Goal: Contribute content: Contribute content

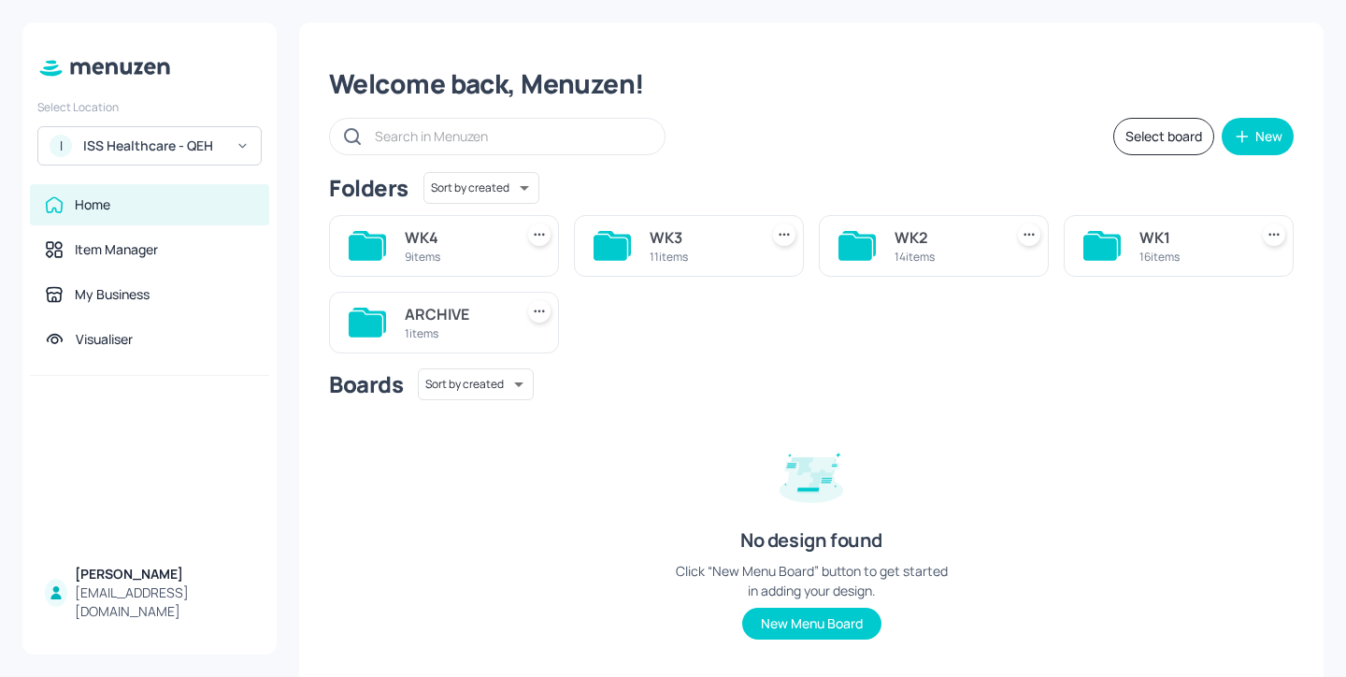
click at [491, 248] on div "WK4" at bounding box center [455, 237] width 101 height 22
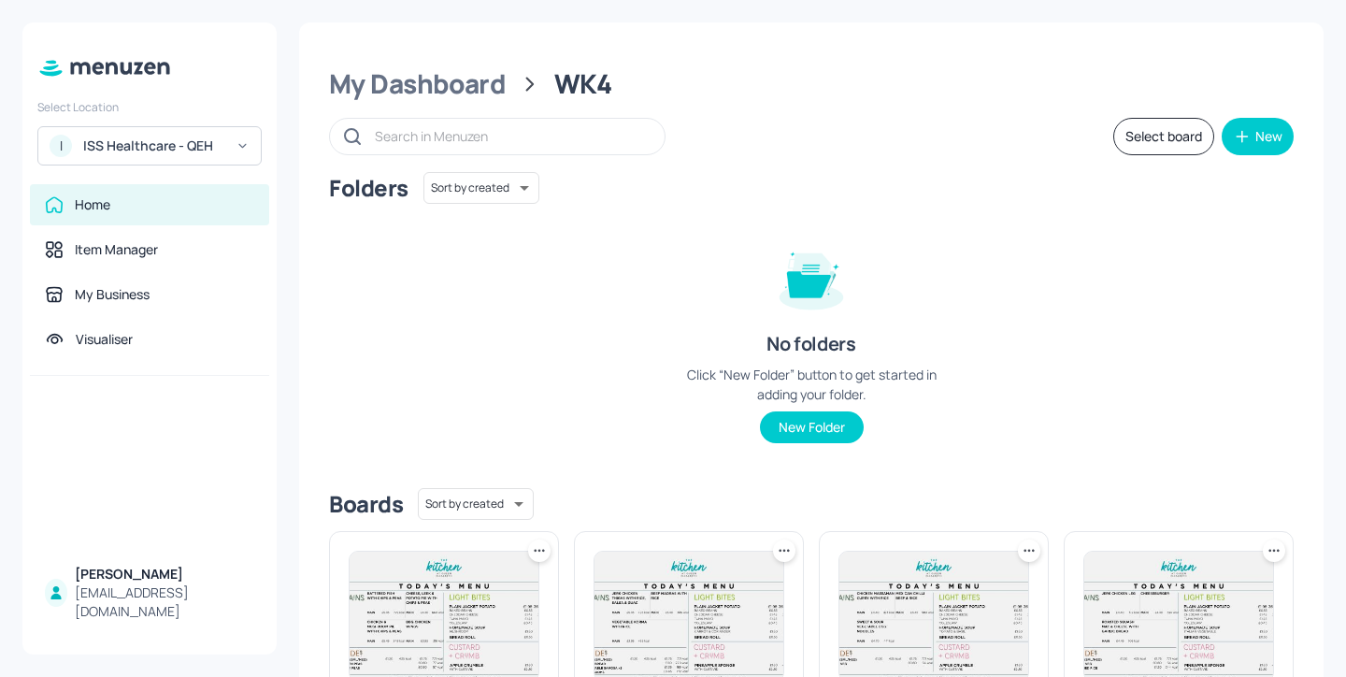
click at [169, 150] on div "ISS Healthcare - QEH" at bounding box center [153, 145] width 141 height 19
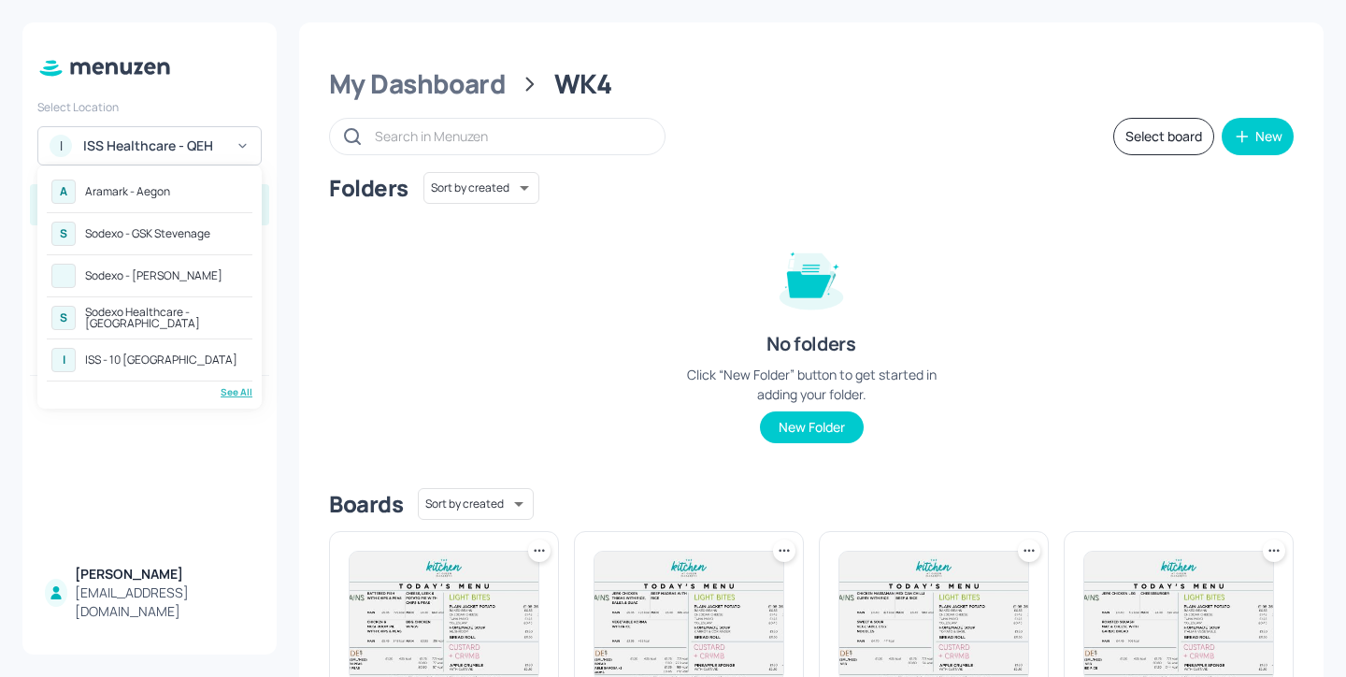
click at [243, 392] on div "See All" at bounding box center [150, 392] width 206 height 14
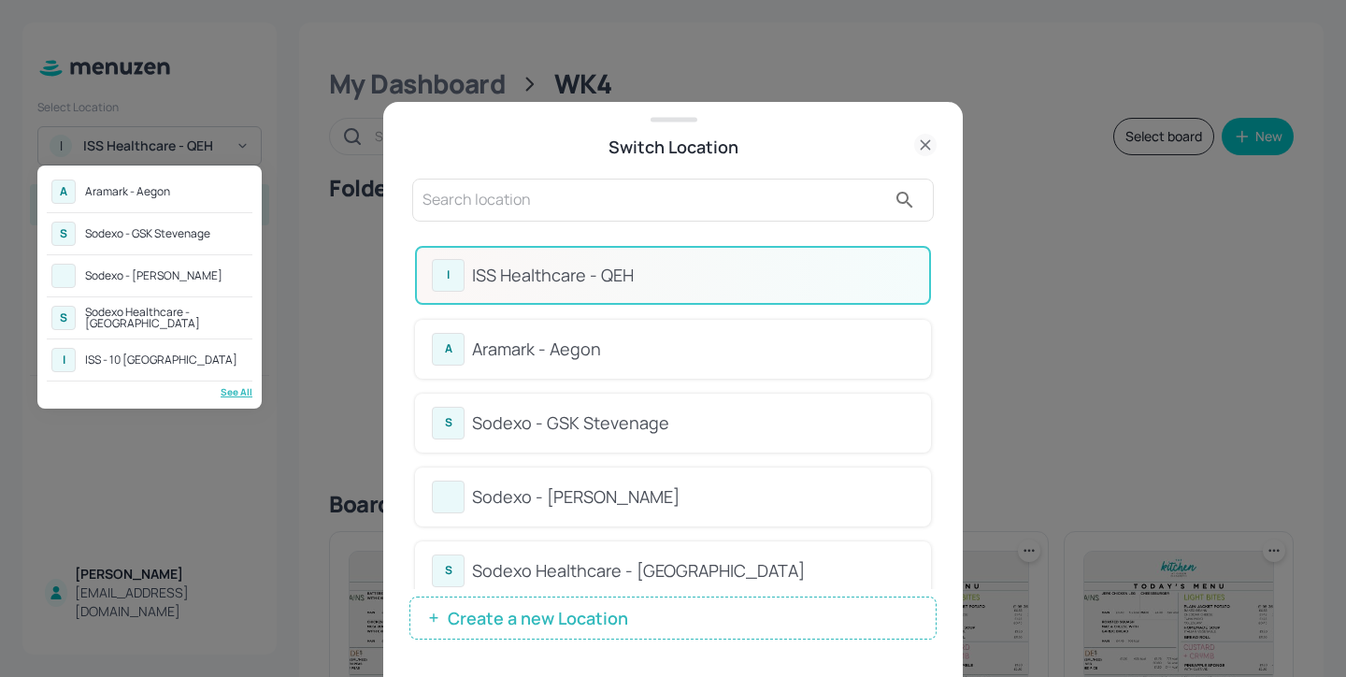
click at [590, 224] on div at bounding box center [673, 338] width 1346 height 677
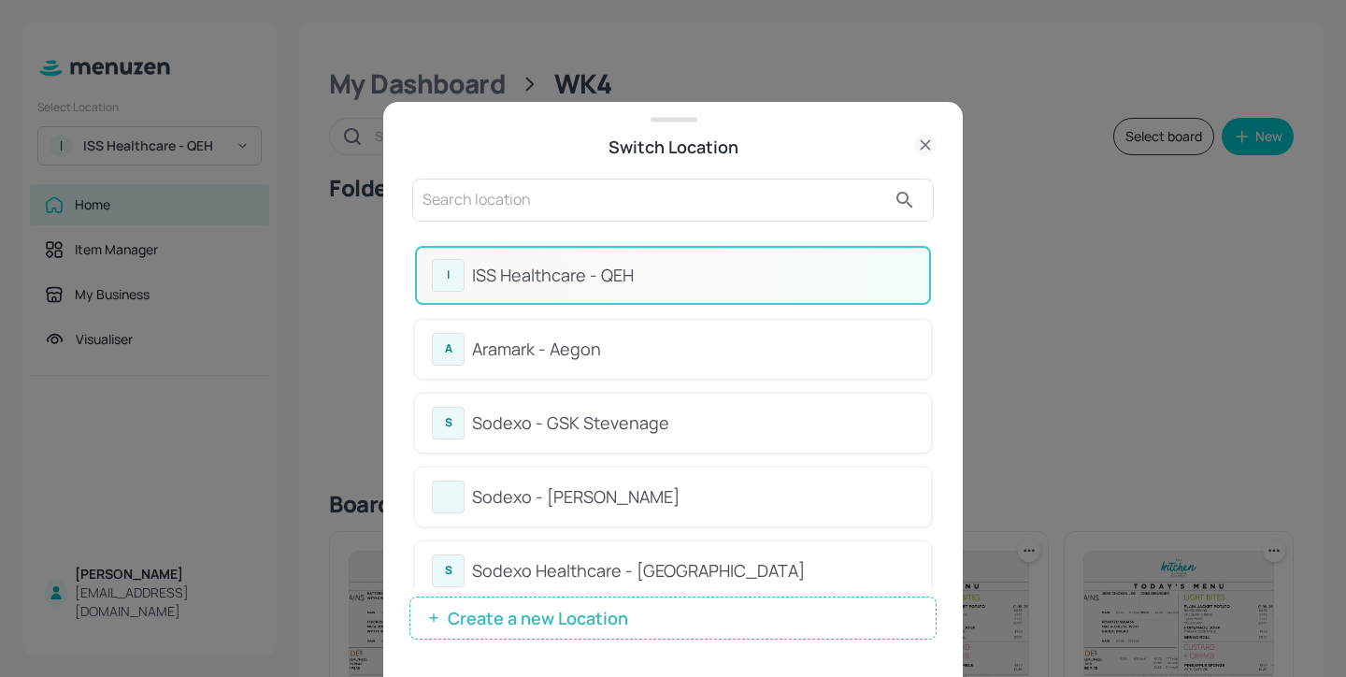
click at [576, 204] on input "text" at bounding box center [653, 200] width 463 height 30
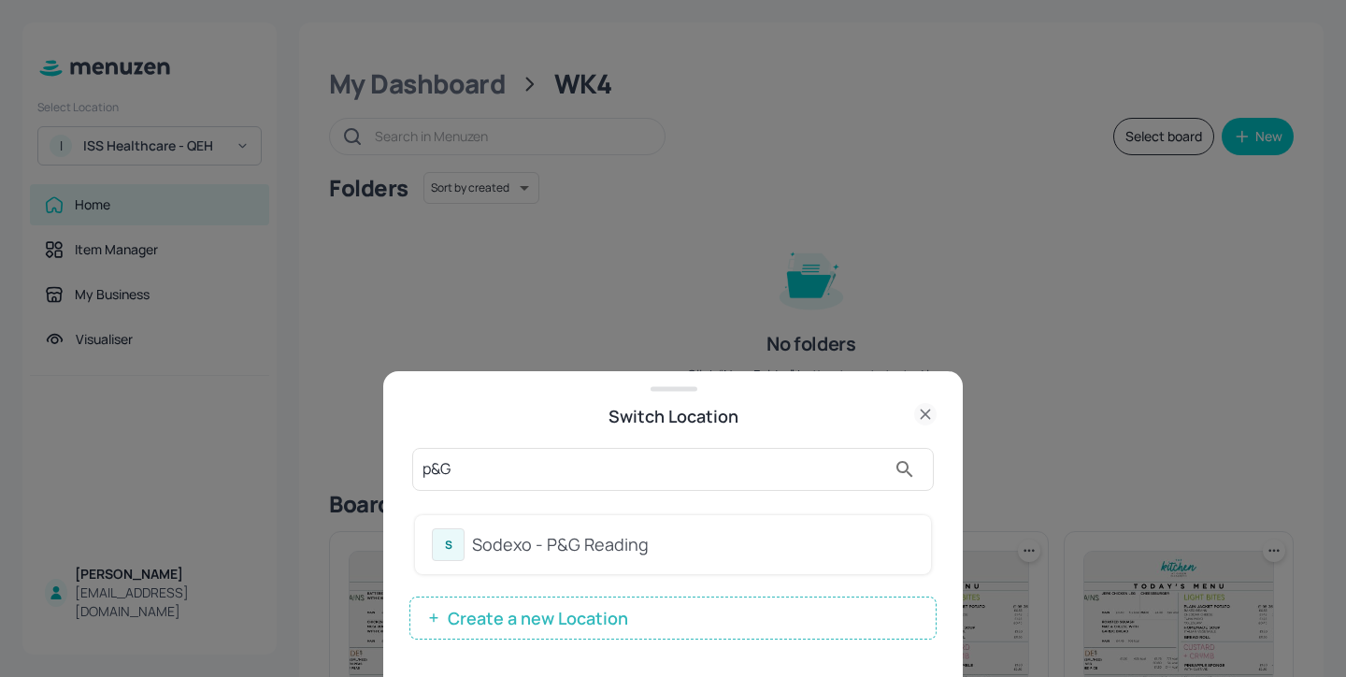
type input "p&G"
click at [844, 541] on div "Sodexo - P&G Reading" at bounding box center [693, 544] width 442 height 25
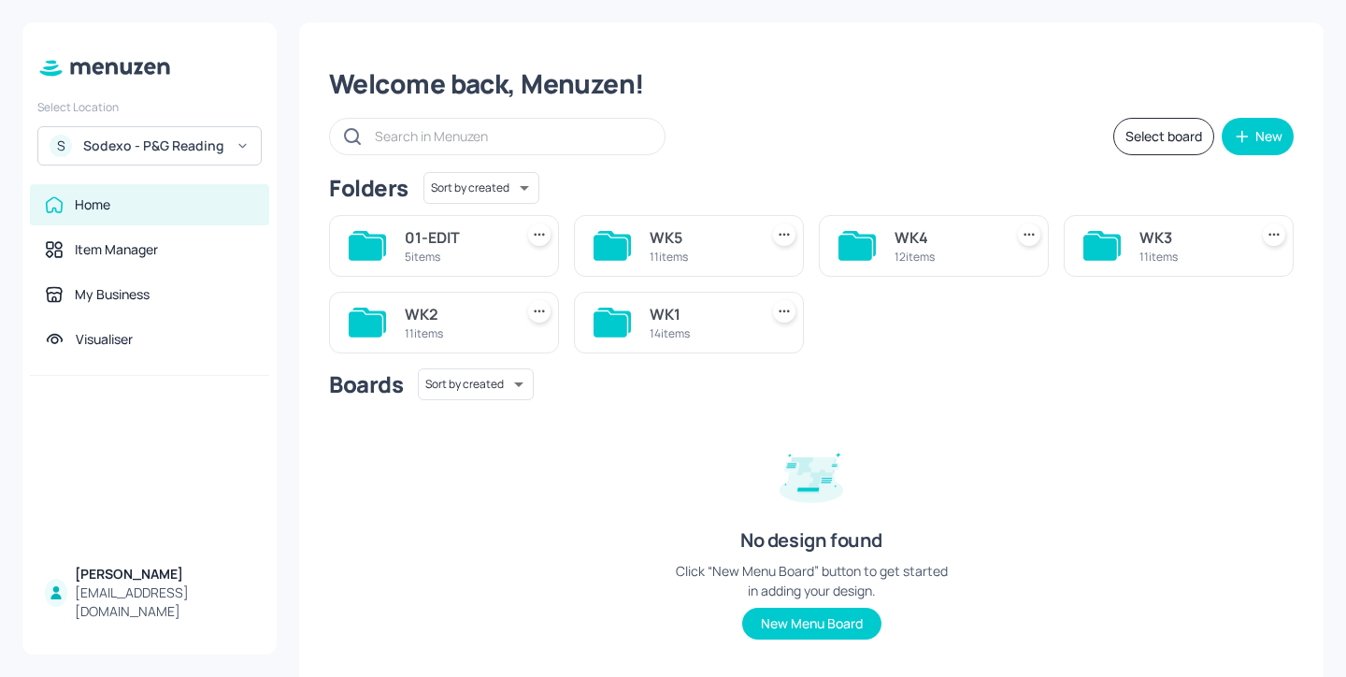
click at [938, 264] on div "12 items" at bounding box center [944, 257] width 101 height 16
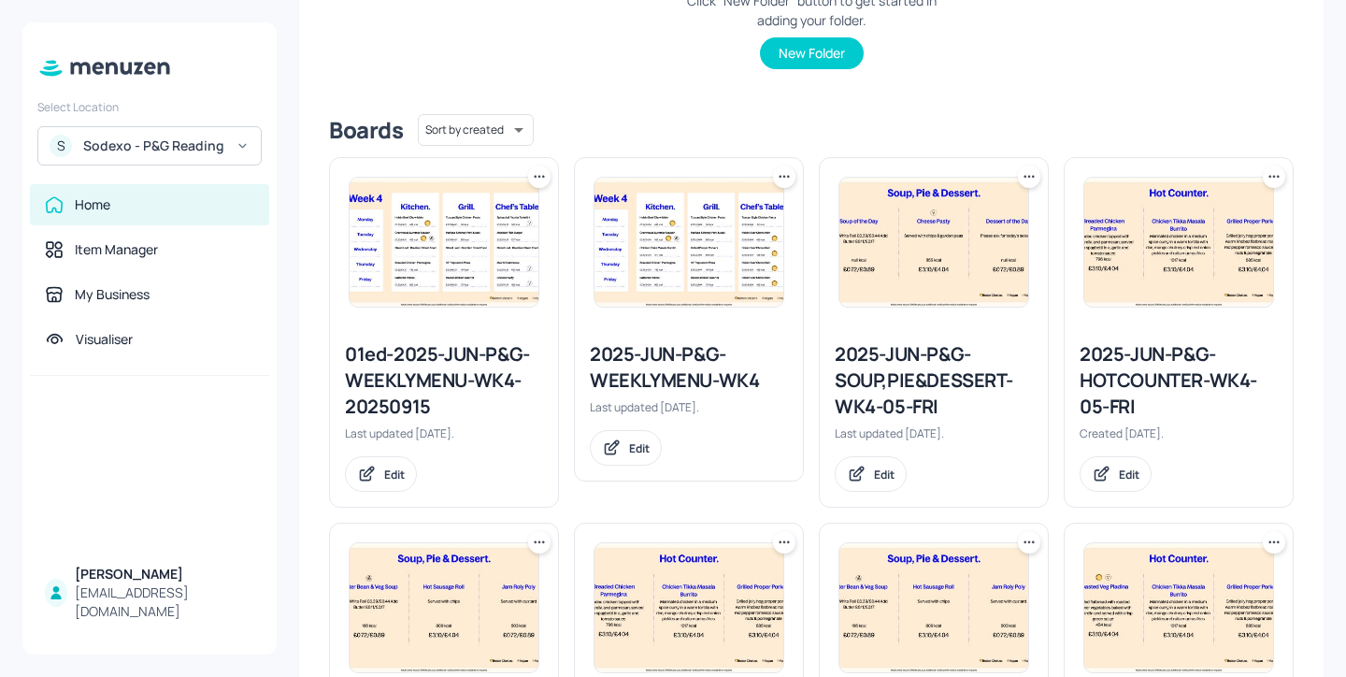
scroll to position [375, 0]
click at [464, 374] on div "01ed-2025-JUN-P&G-WEEKLYMENU-WK4-20250915" at bounding box center [444, 379] width 198 height 78
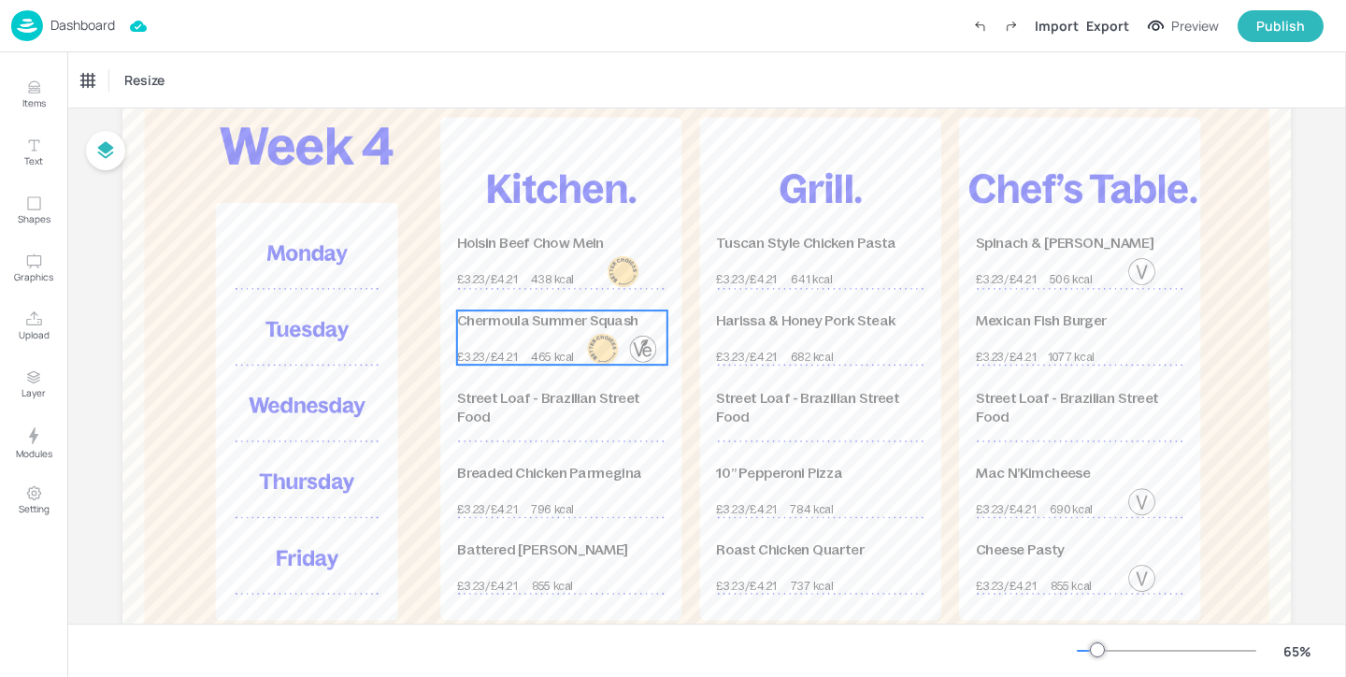
scroll to position [249, 0]
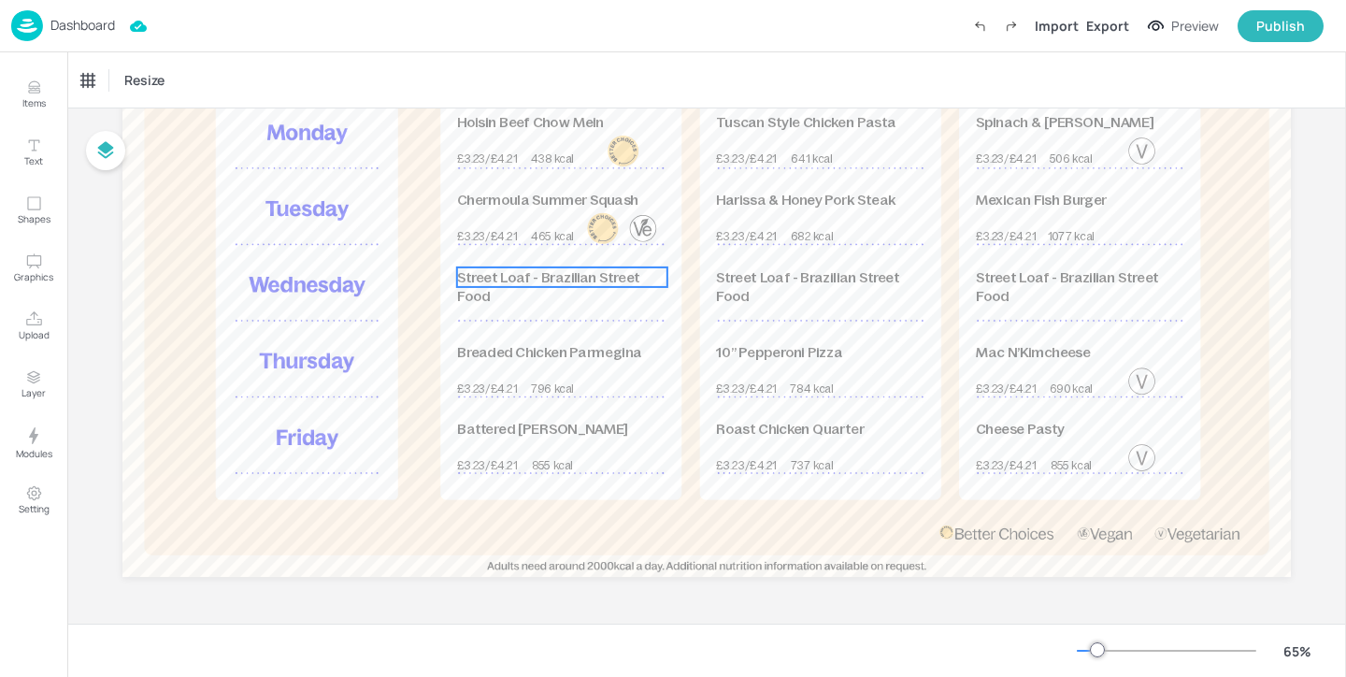
click at [575, 278] on span "Street Loaf - Brazilian Street Food" at bounding box center [548, 287] width 182 height 36
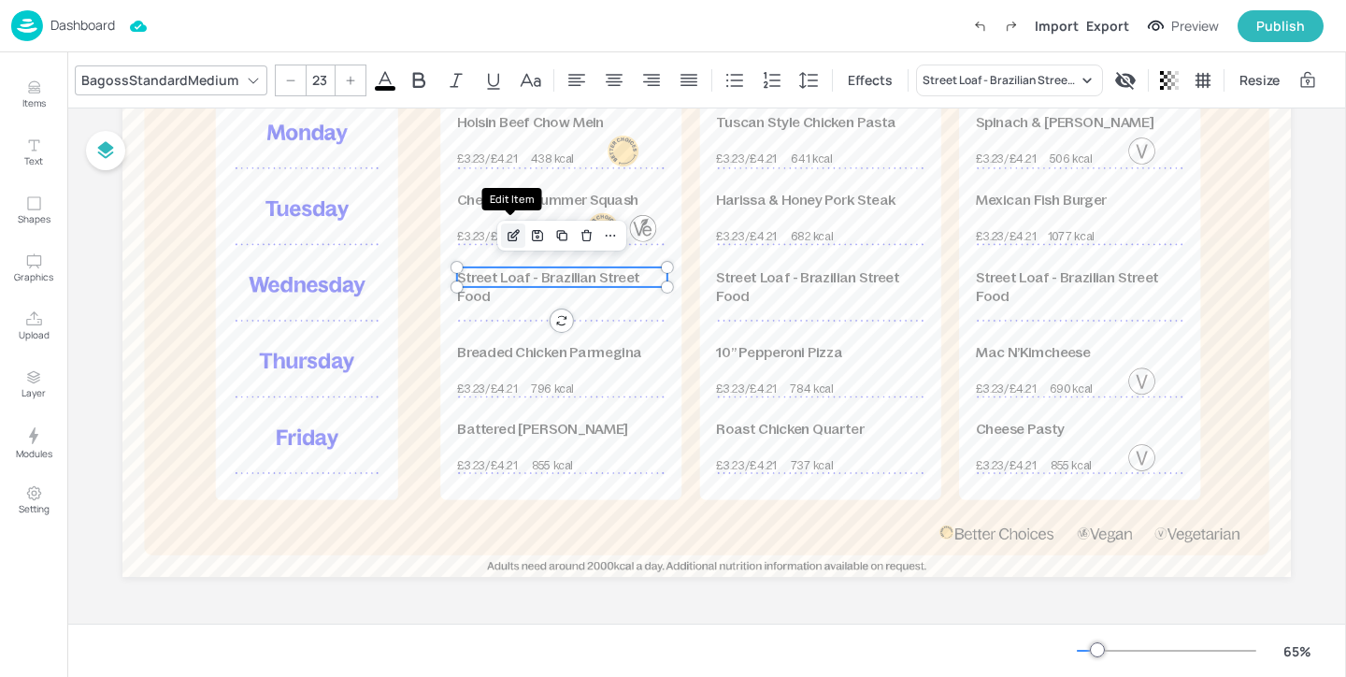
click at [511, 237] on icon "Edit Item" at bounding box center [514, 233] width 7 height 7
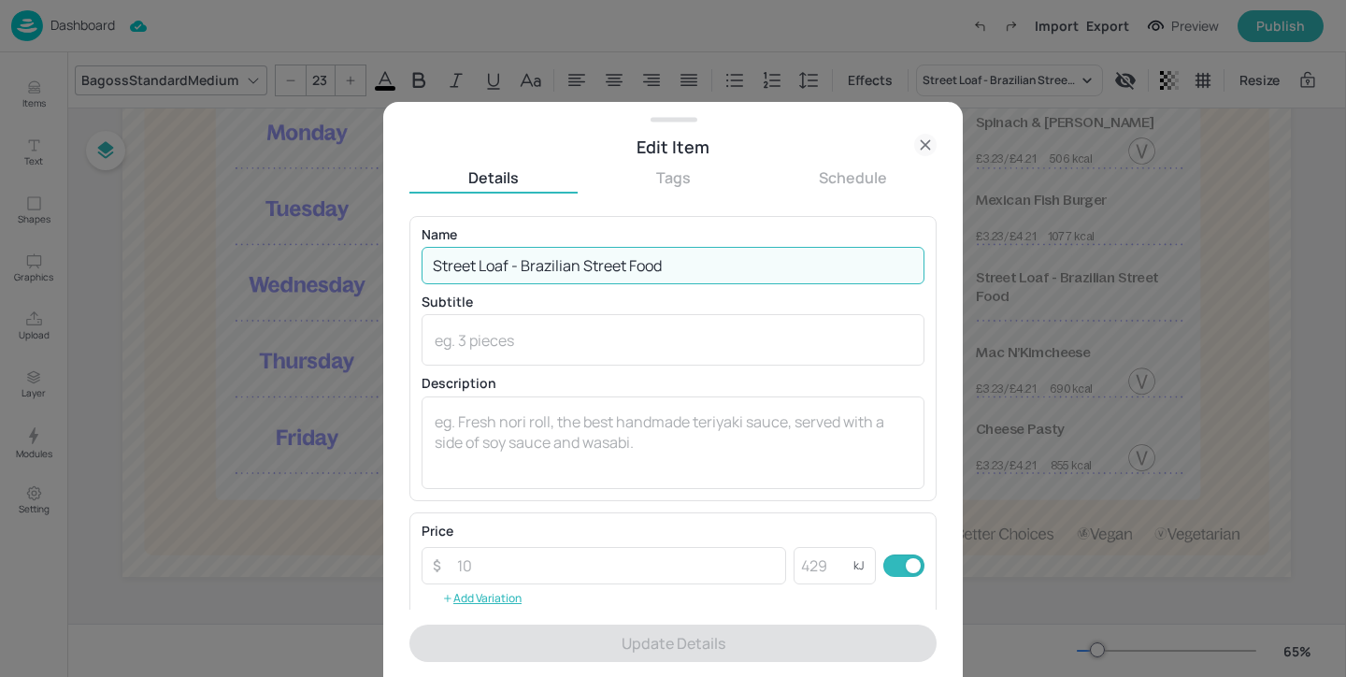
drag, startPoint x: 691, startPoint y: 270, endPoint x: 375, endPoint y: 241, distance: 318.1
click at [375, 241] on div "Edit Item Details Tags Schedule Name Street Loaf - Brazilian Street Food ​ Subt…" at bounding box center [673, 338] width 1346 height 677
click at [508, 263] on input "Street Loaf - Brazilian Street Food" at bounding box center [672, 265] width 503 height 37
drag, startPoint x: 506, startPoint y: 268, endPoint x: 434, endPoint y: 260, distance: 73.4
click at [433, 260] on input "Street Loaf - Brazilian Street Food" at bounding box center [672, 265] width 503 height 37
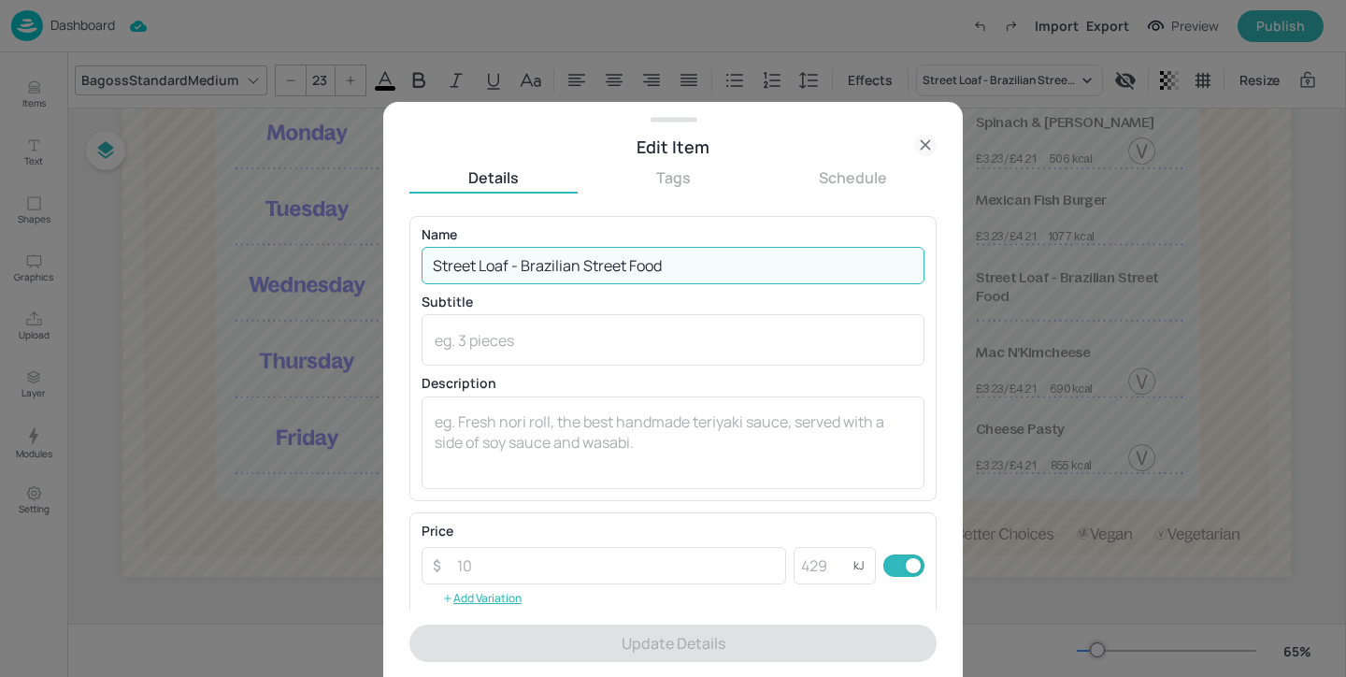
click at [499, 272] on input "Street Loaf - Brazilian Street Food" at bounding box center [672, 265] width 503 height 37
drag, startPoint x: 509, startPoint y: 264, endPoint x: 427, endPoint y: 265, distance: 82.2
click at [427, 265] on input "Street Loaf - Brazilian Street Food" at bounding box center [672, 265] width 503 height 37
paste input "Pork belly & Hot Sauce"
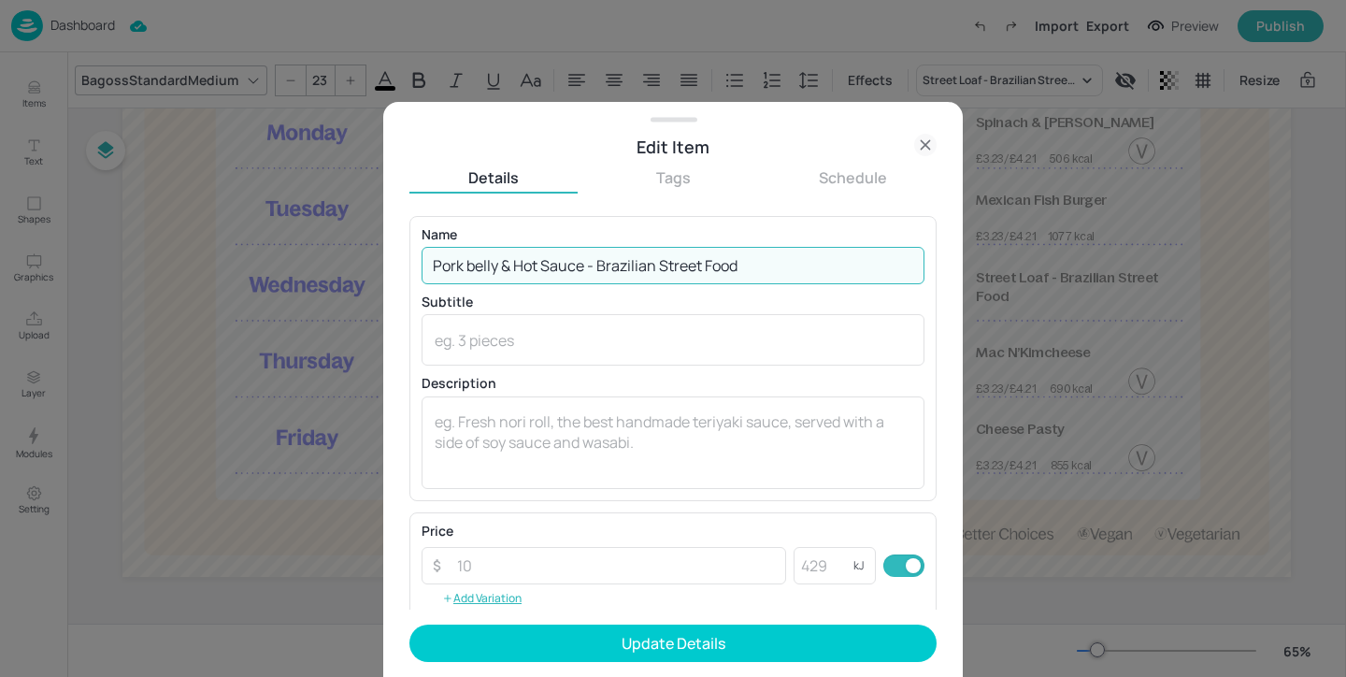
click at [475, 271] on input "Pork belly & Hot Sauce - Brazilian Street Food" at bounding box center [672, 265] width 503 height 37
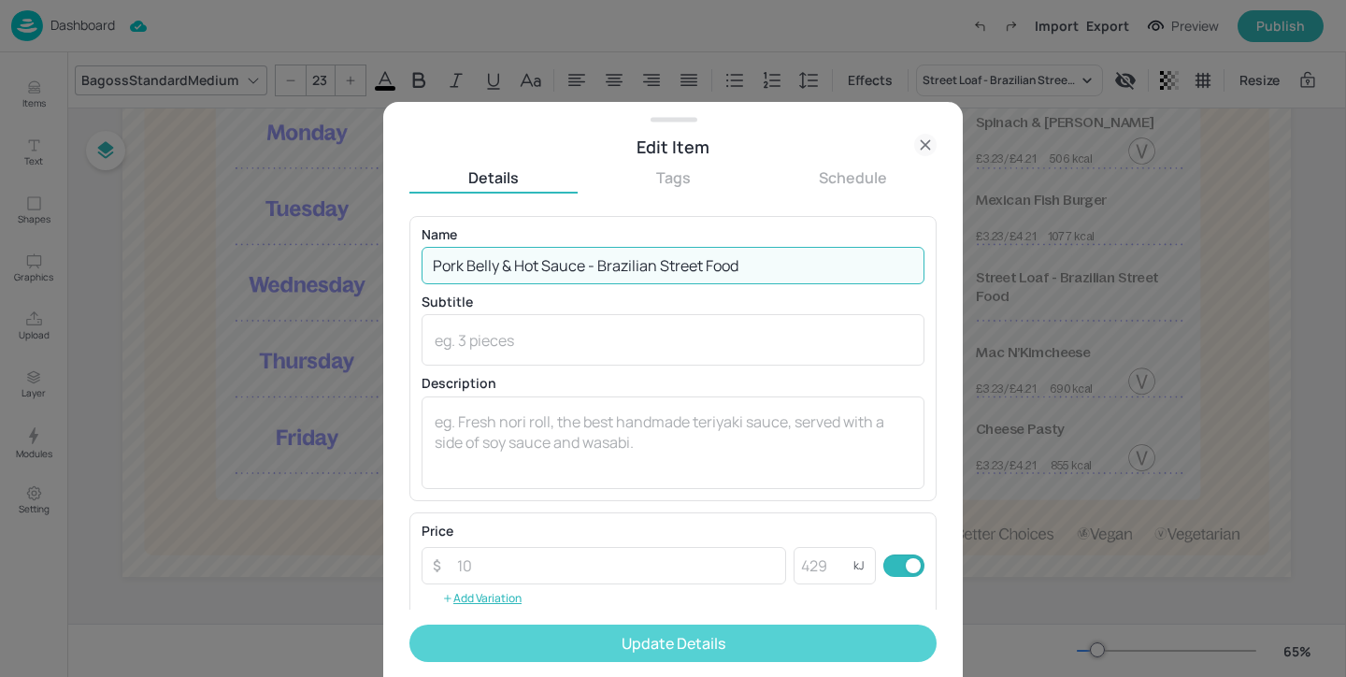
type input "Pork Belly & Hot Sauce - Brazilian Street Food"
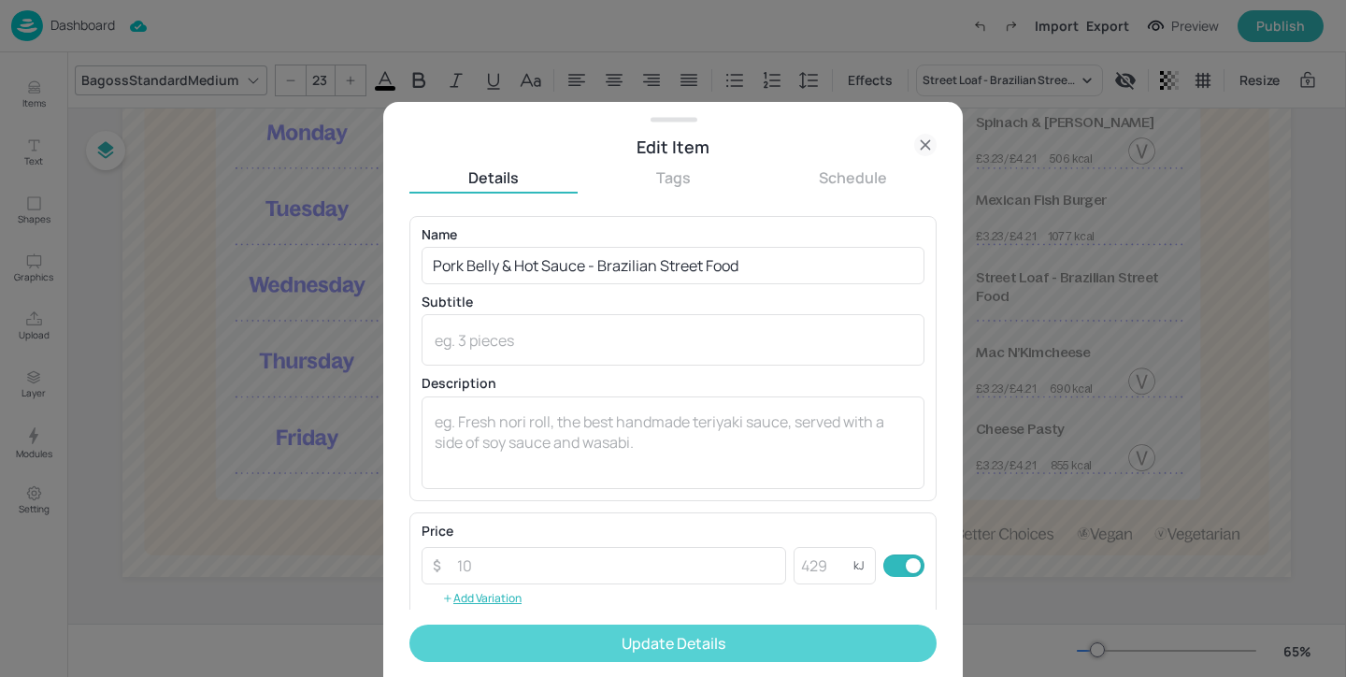
click at [675, 650] on button "Update Details" at bounding box center [672, 642] width 527 height 37
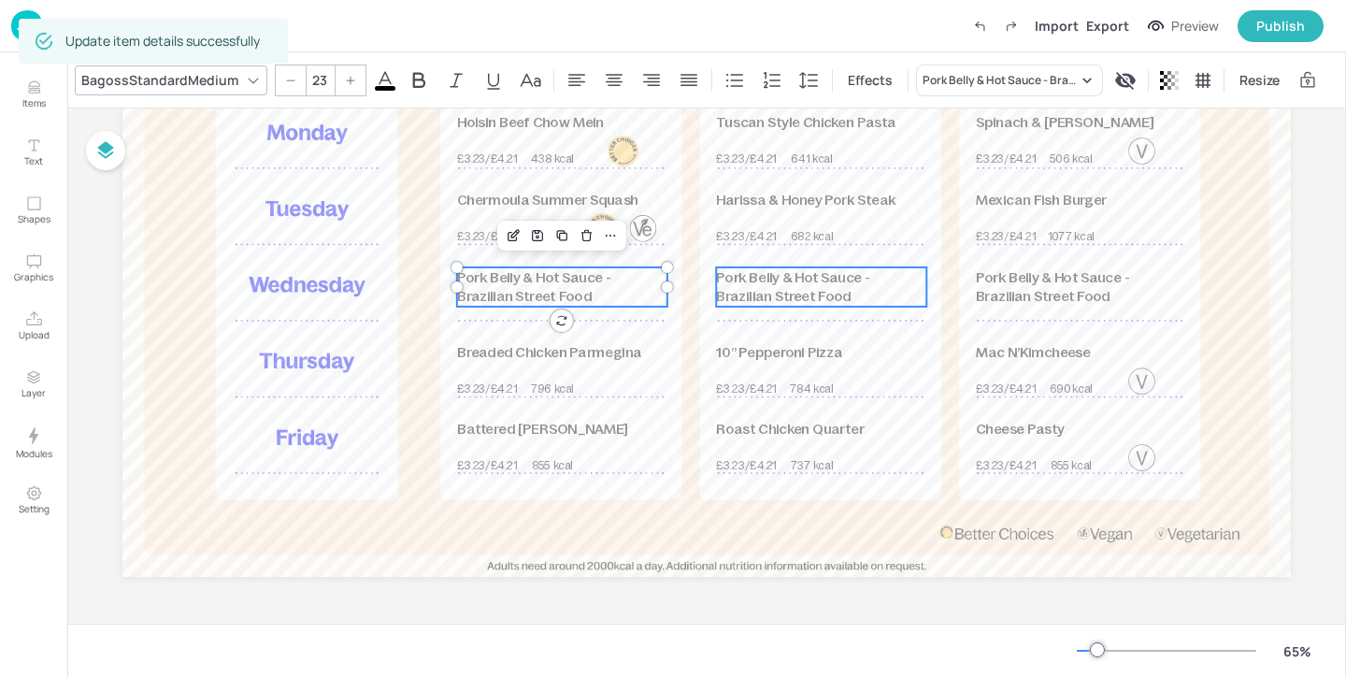
click at [773, 284] on span "Pork Belly & Hot Sauce - Brazilian Street Food" at bounding box center [792, 287] width 153 height 36
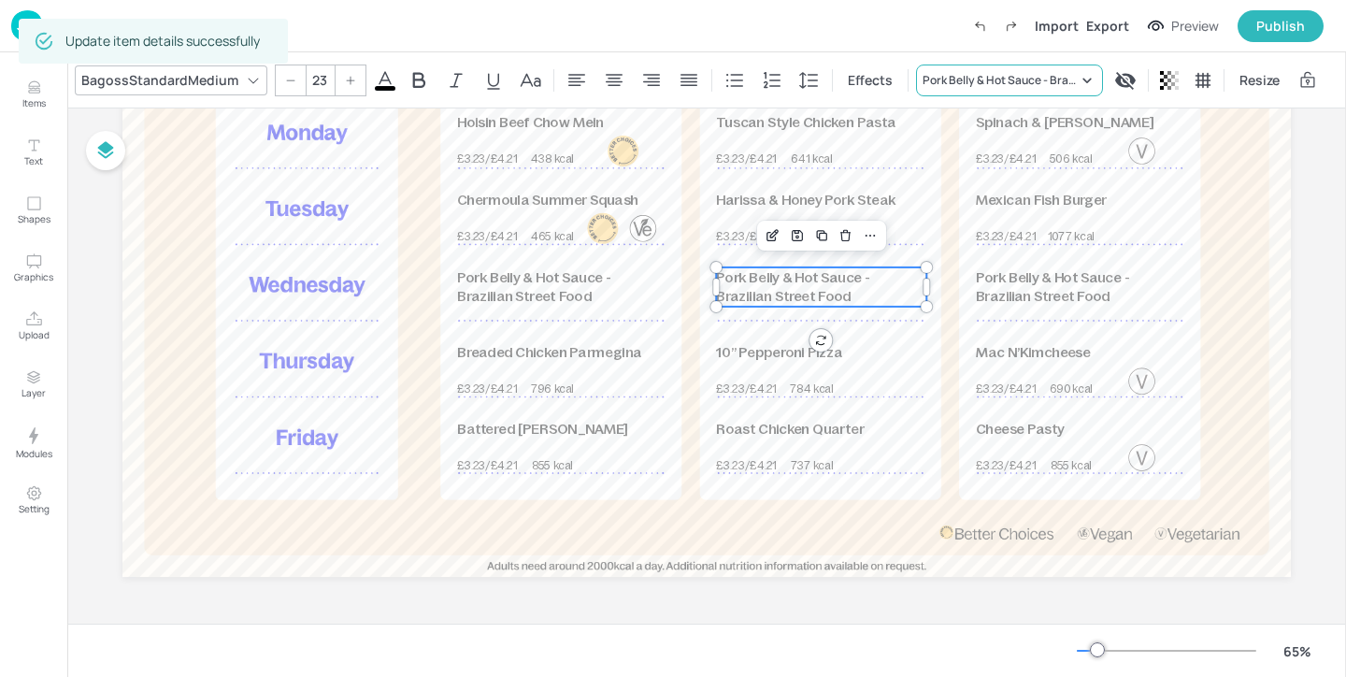
click at [988, 72] on div "Pork Belly & Hot Sauce - Brazilian Street Food" at bounding box center [999, 80] width 155 height 17
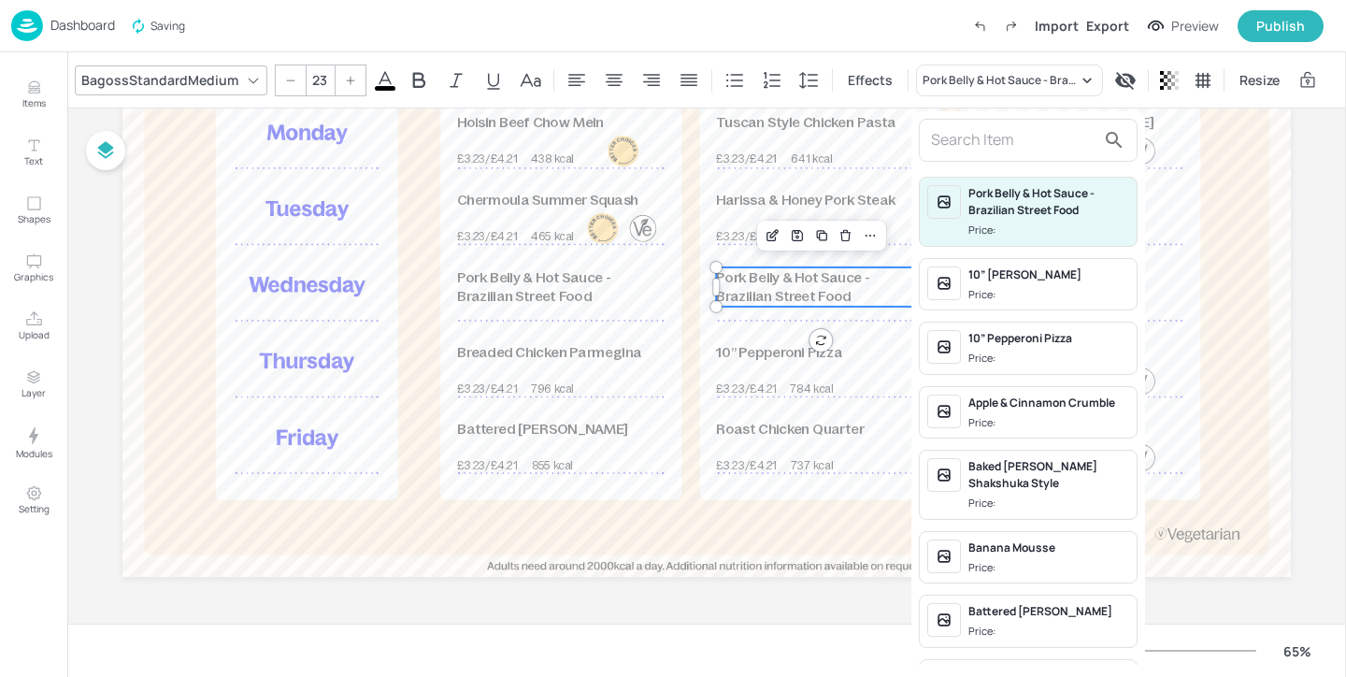
click at [587, 295] on div at bounding box center [673, 338] width 1346 height 677
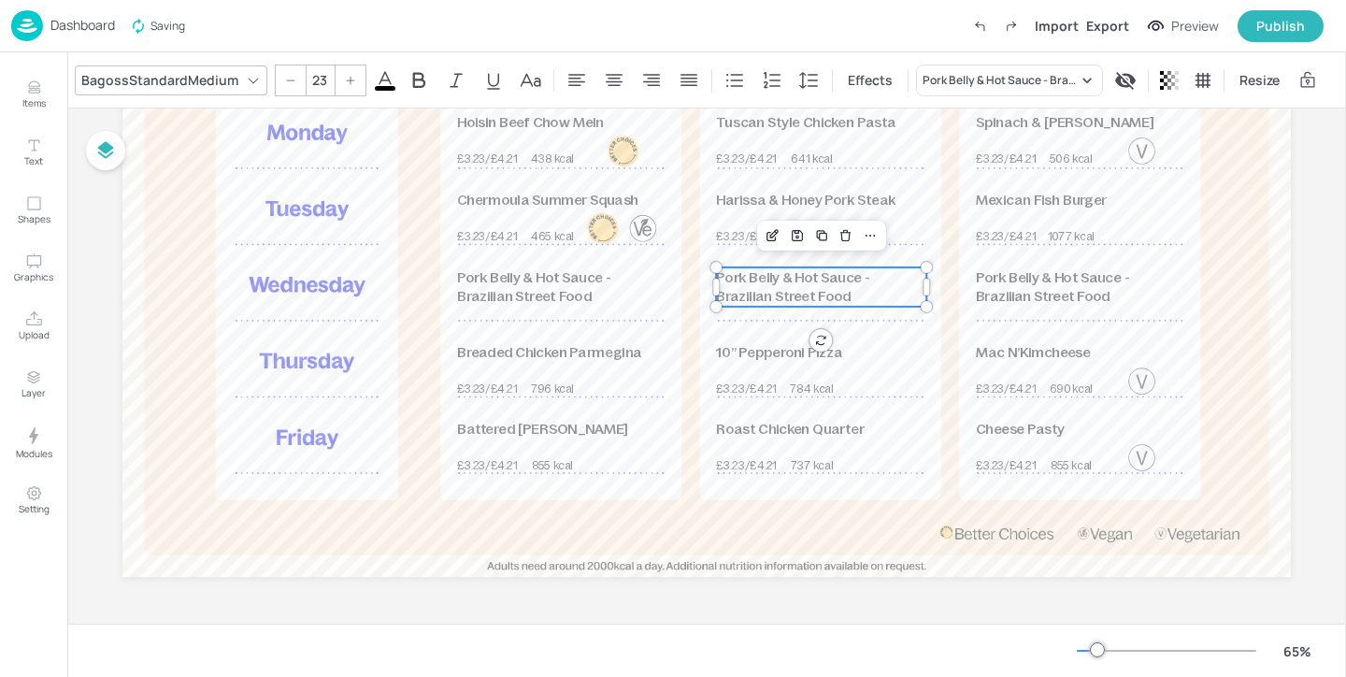
click at [509, 293] on div "Pork Belly & Hot Sauce - Brazilian Street Food Price: 10” Margherita Pizza Pric…" at bounding box center [673, 341] width 1346 height 669
type input "23"
click at [581, 275] on span "Pork Belly & Hot Sauce - Brazilian Street Food" at bounding box center [533, 287] width 153 height 36
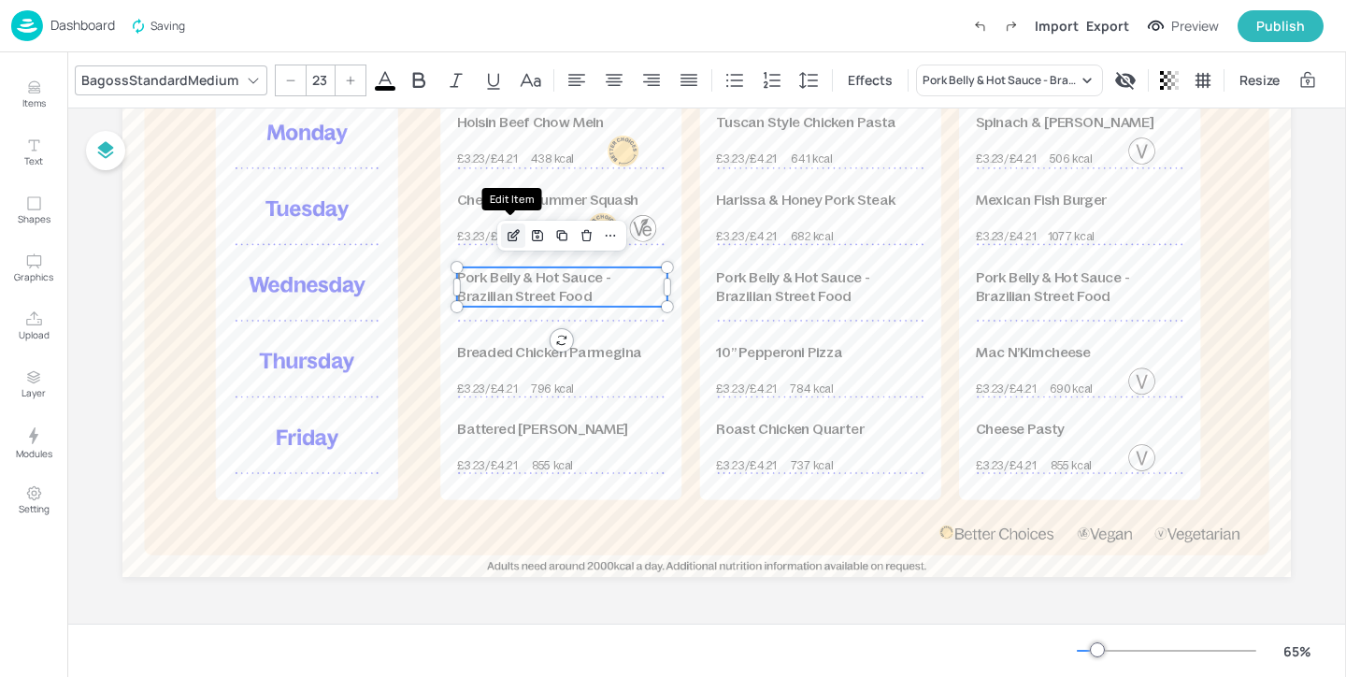
click at [506, 230] on icon "Edit Item" at bounding box center [514, 235] width 16 height 15
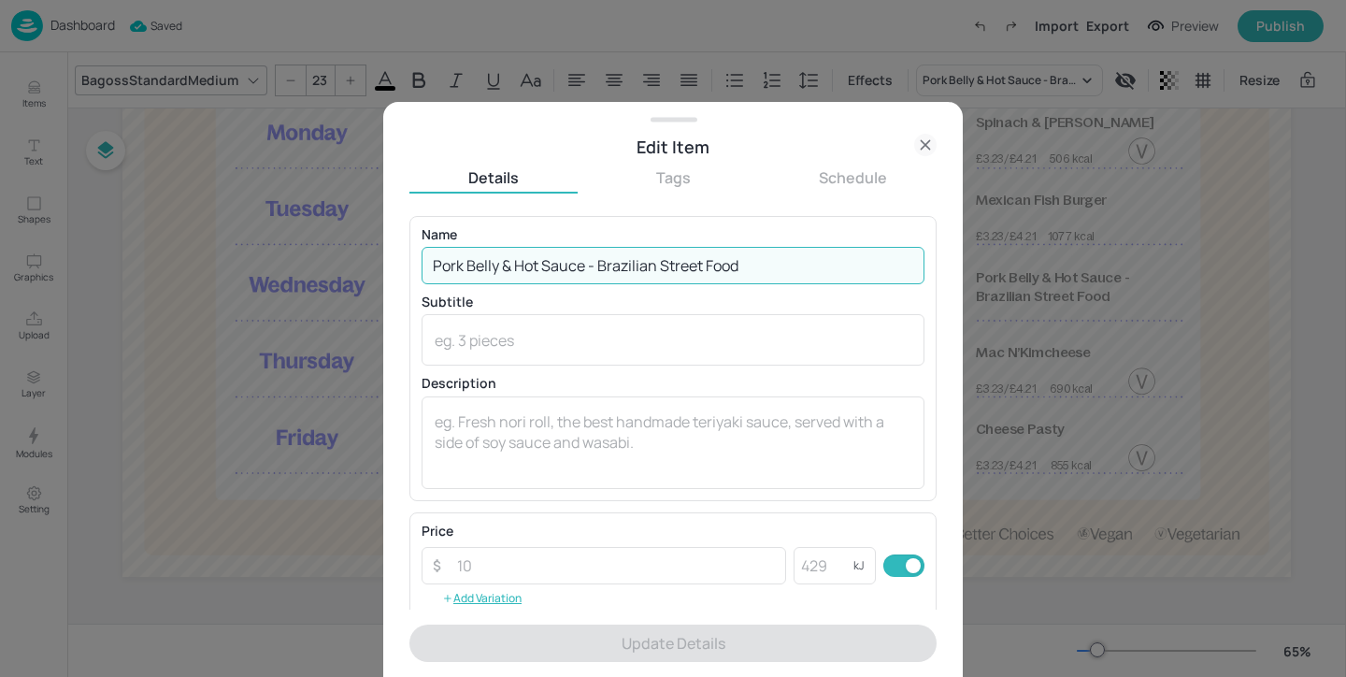
drag, startPoint x: 777, startPoint y: 273, endPoint x: 619, endPoint y: 210, distance: 170.7
click at [619, 210] on div "Details Tags Schedule Name Pork Belly & Hot Sauce - Brazilian Street Food ​ Sub…" at bounding box center [672, 421] width 527 height 509
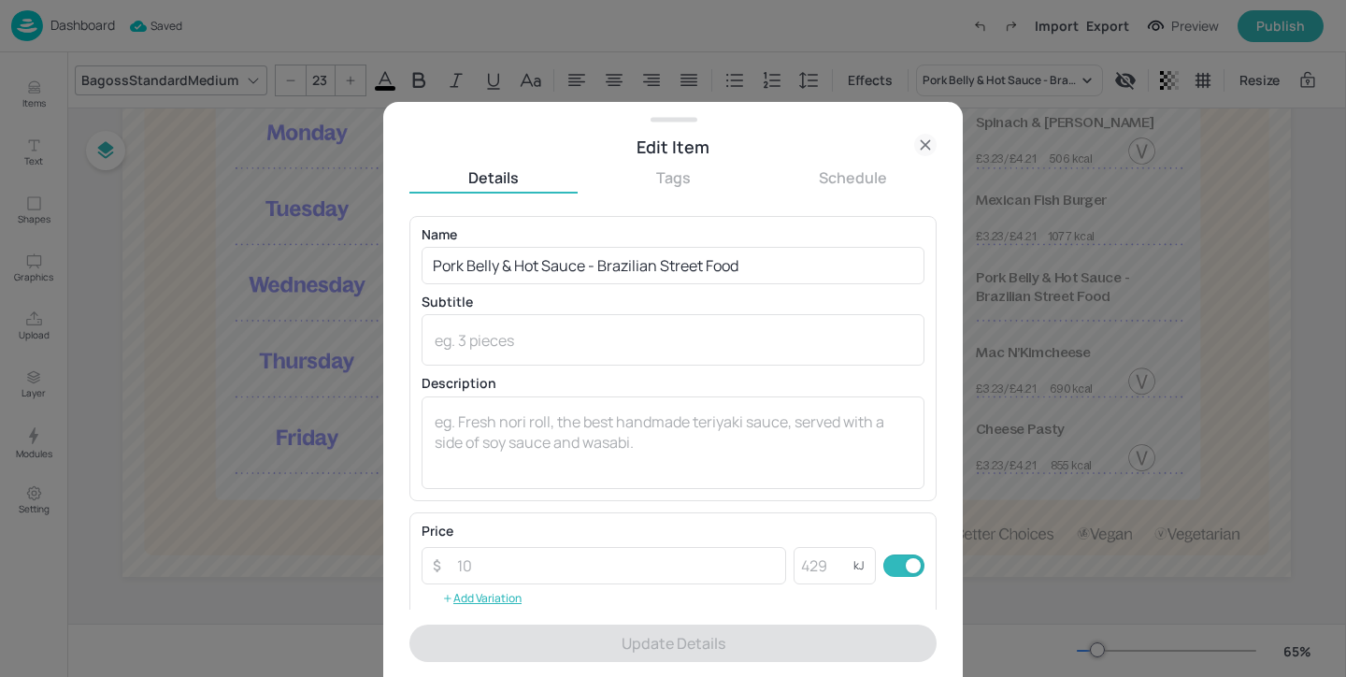
click at [934, 148] on icon at bounding box center [925, 145] width 22 height 22
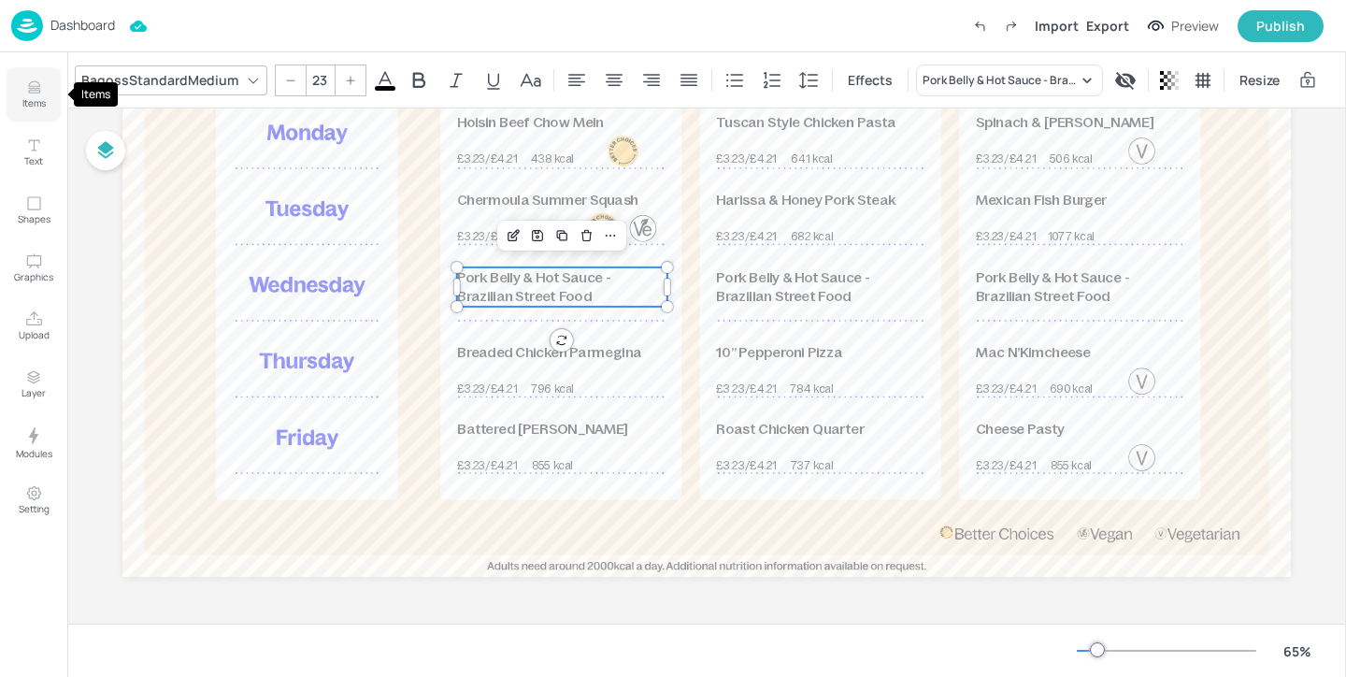
click at [43, 87] on button "Items" at bounding box center [34, 94] width 54 height 54
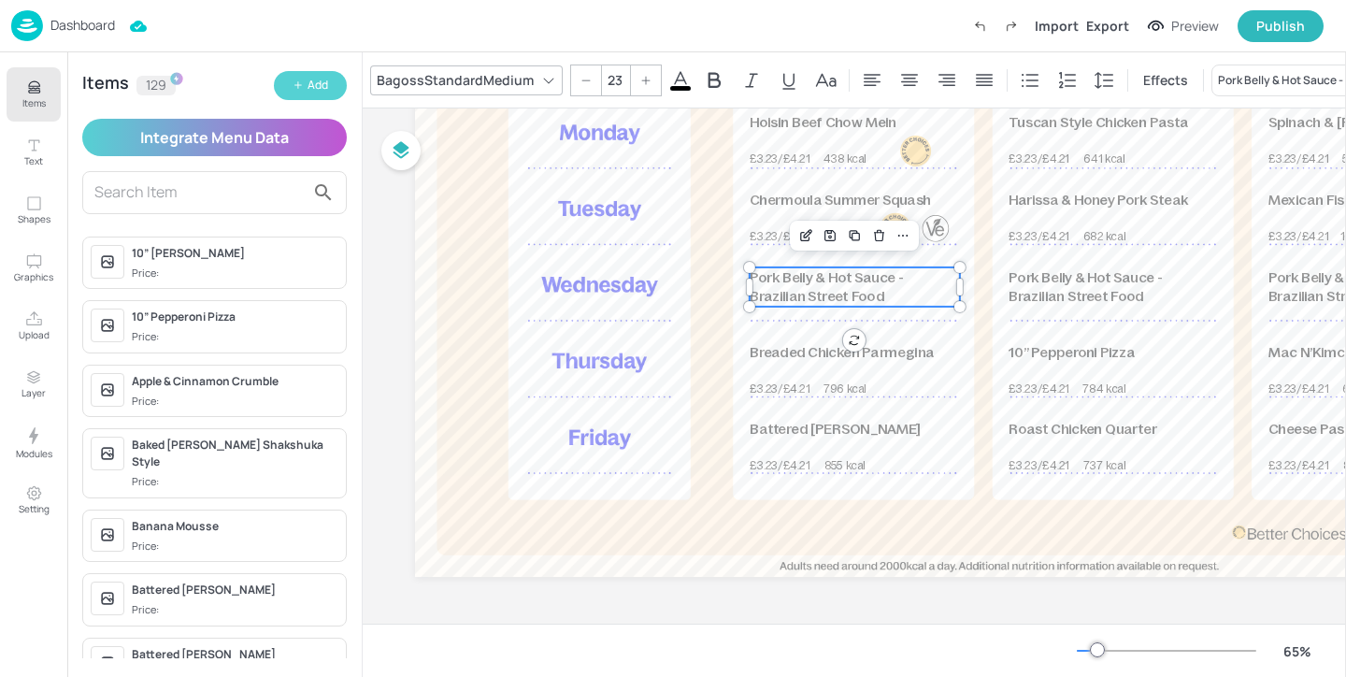
click at [310, 75] on button "Add" at bounding box center [310, 85] width 73 height 29
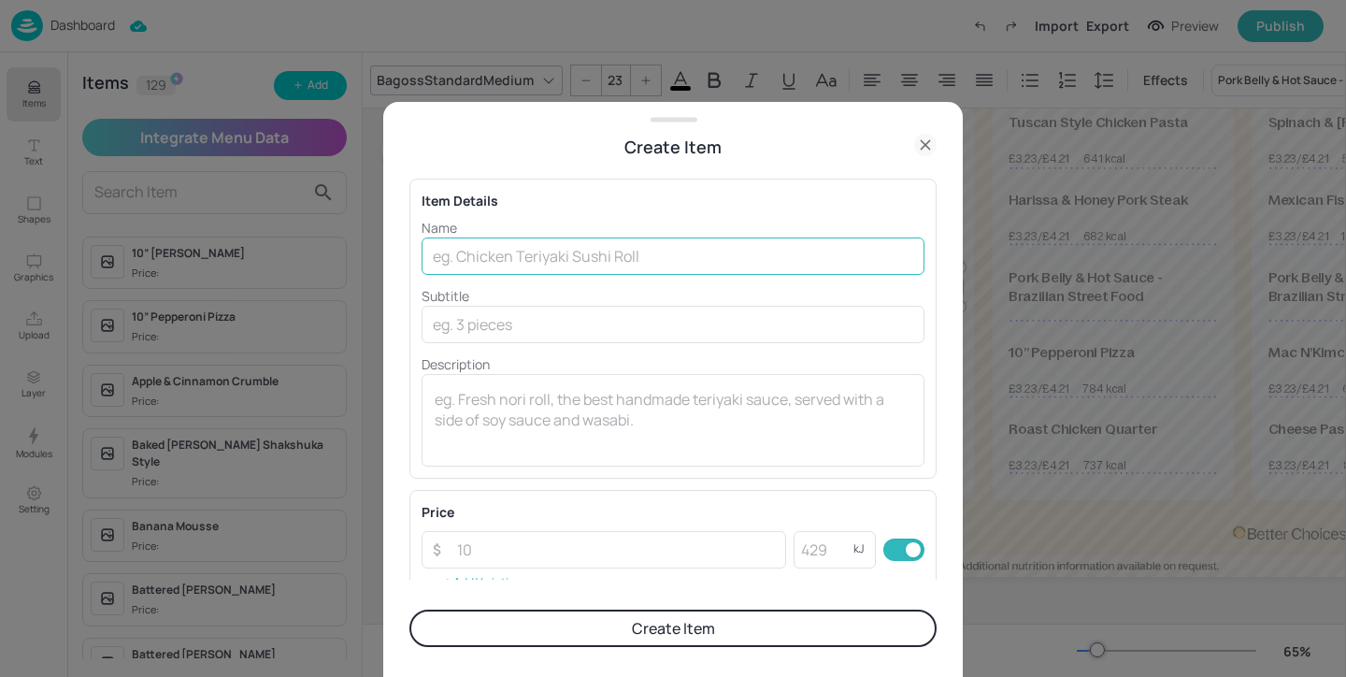
click at [574, 270] on input "text" at bounding box center [672, 255] width 503 height 37
paste input "Pork Belly & Hot Sauce - Brazilian Street Food"
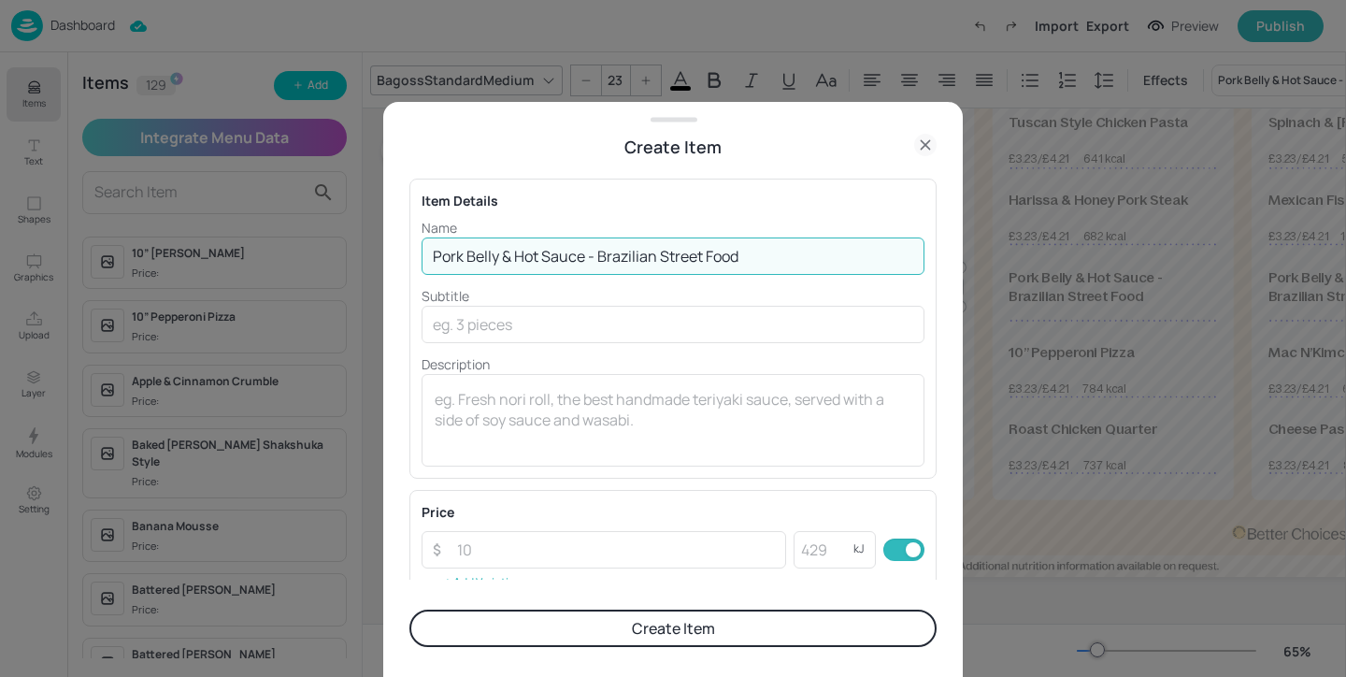
drag, startPoint x: 583, startPoint y: 258, endPoint x: 257, endPoint y: 244, distance: 326.4
click at [258, 244] on div "Create Item Item Details Name Pork Belly & Hot Sauce - Brazilian Street Food ​ …" at bounding box center [673, 338] width 1346 height 677
paste input "Chicken Croquettes"
type input "Chicken Croquettes - Brazilian Street Food"
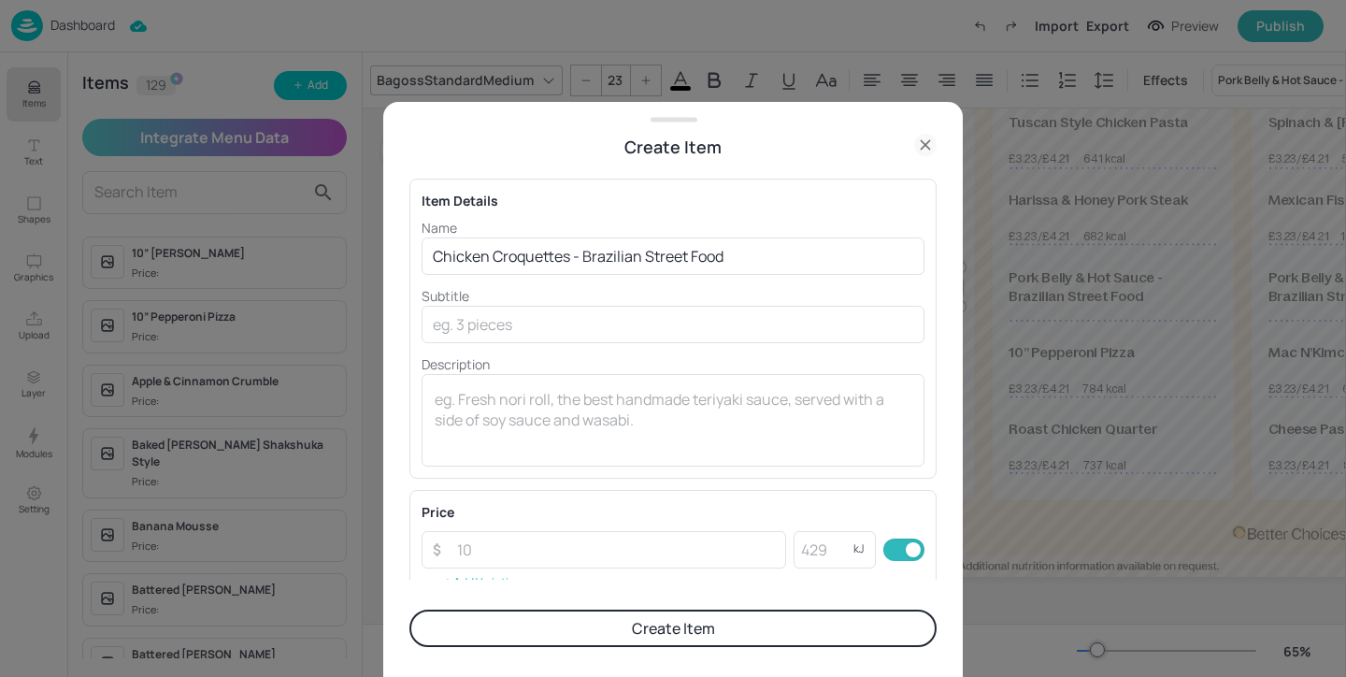
click at [574, 614] on button "Create Item" at bounding box center [672, 627] width 527 height 37
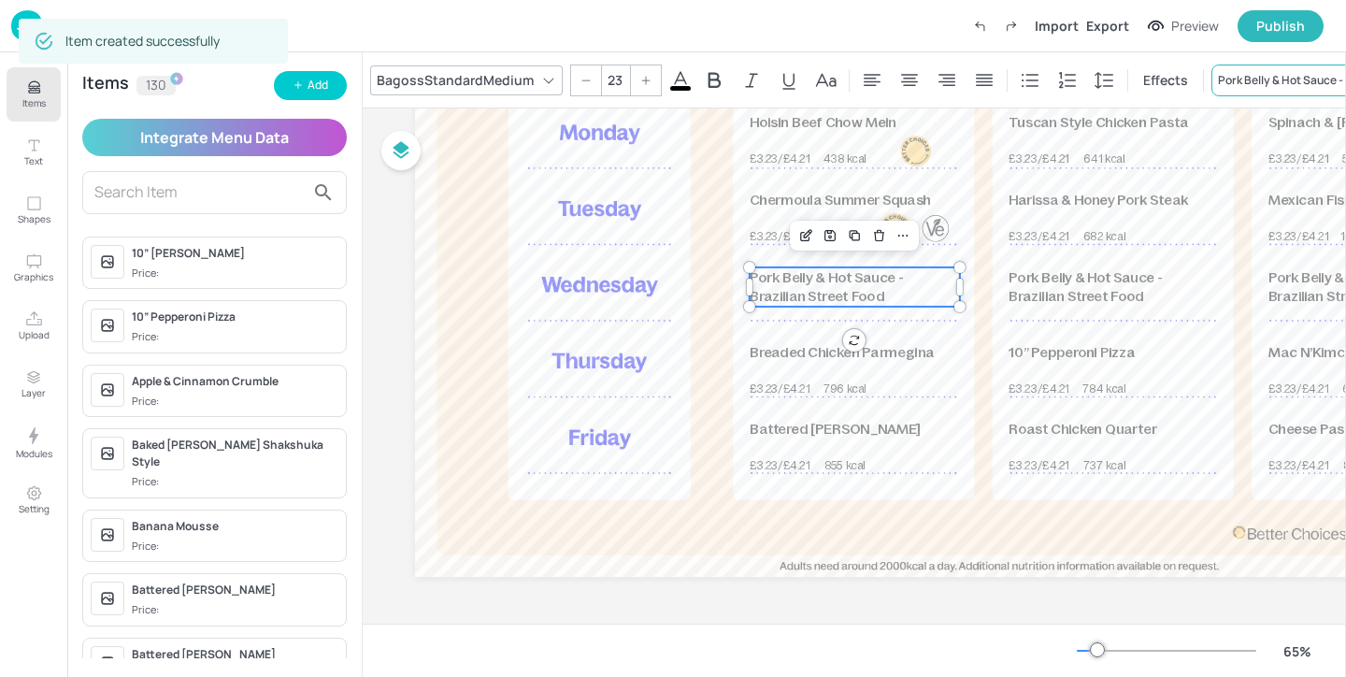
click at [1242, 77] on div "Pork Belly & Hot Sauce - Brazilian Street Food" at bounding box center [1295, 80] width 155 height 17
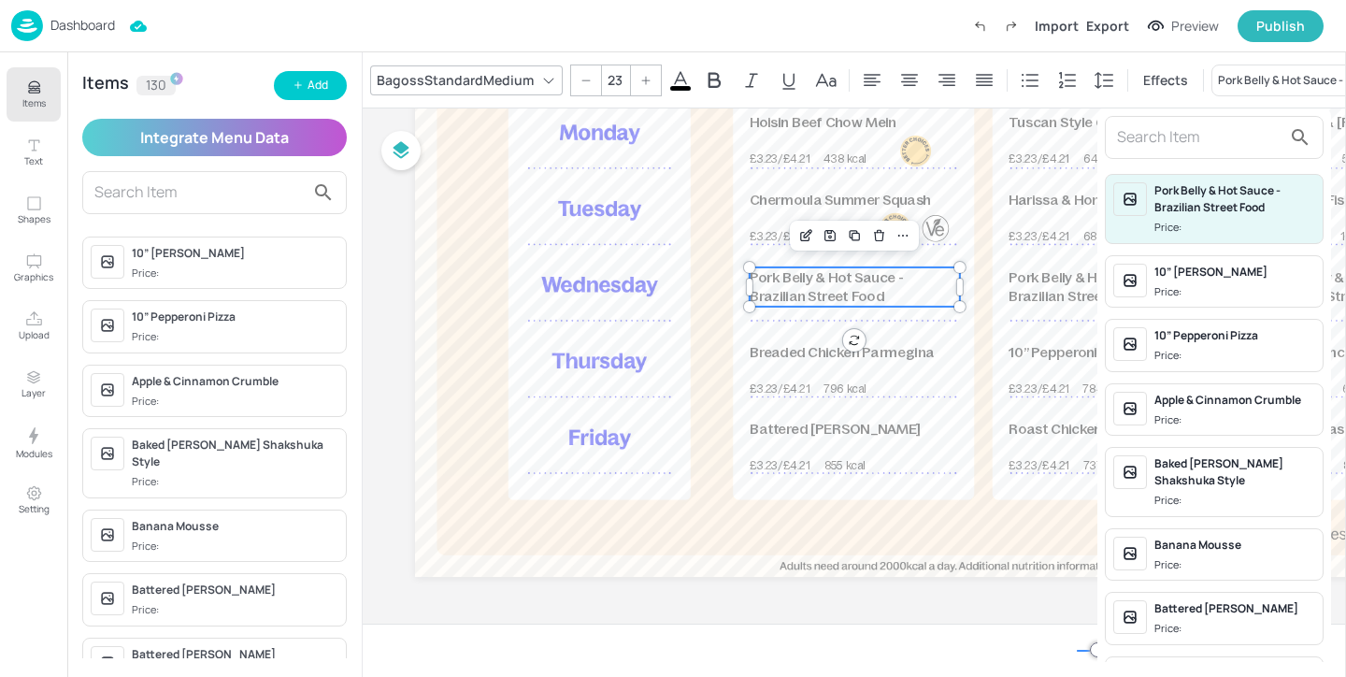
click at [1053, 277] on div at bounding box center [673, 338] width 1346 height 677
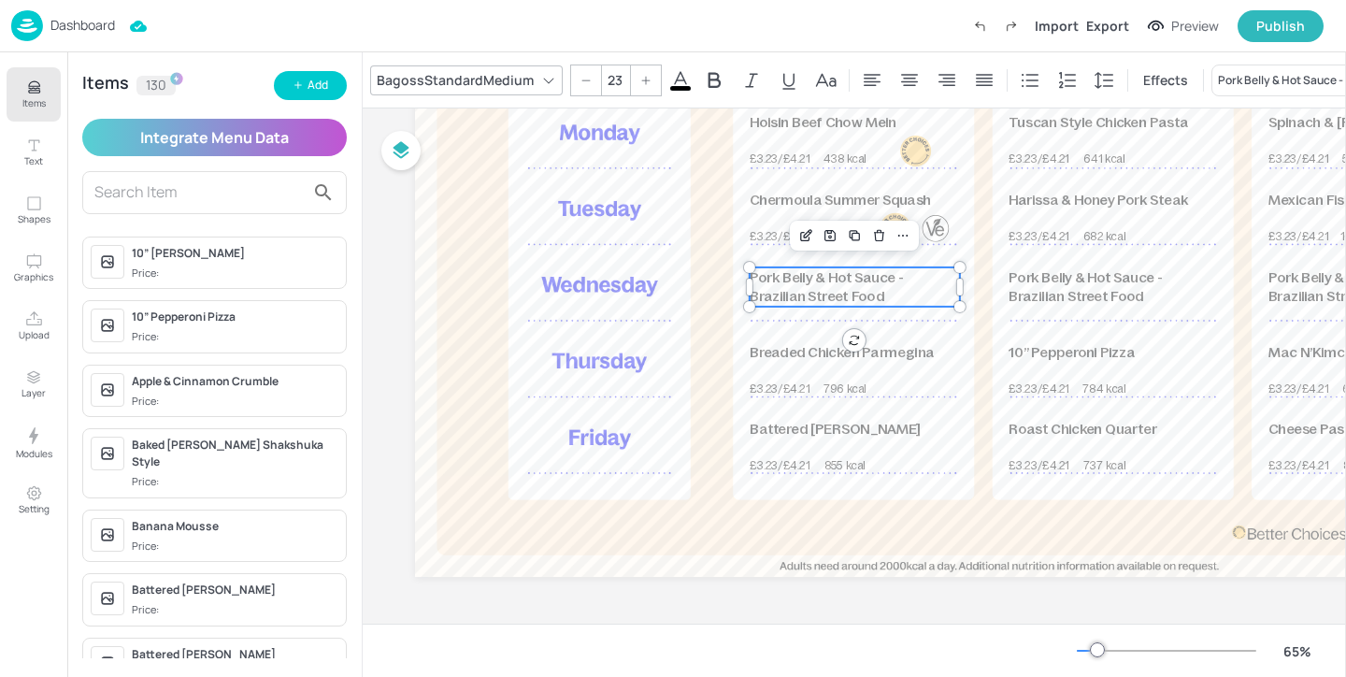
click at [1053, 286] on p "Pork Belly & Hot Sauce - Brazilian Street Food" at bounding box center [1113, 286] width 210 height 39
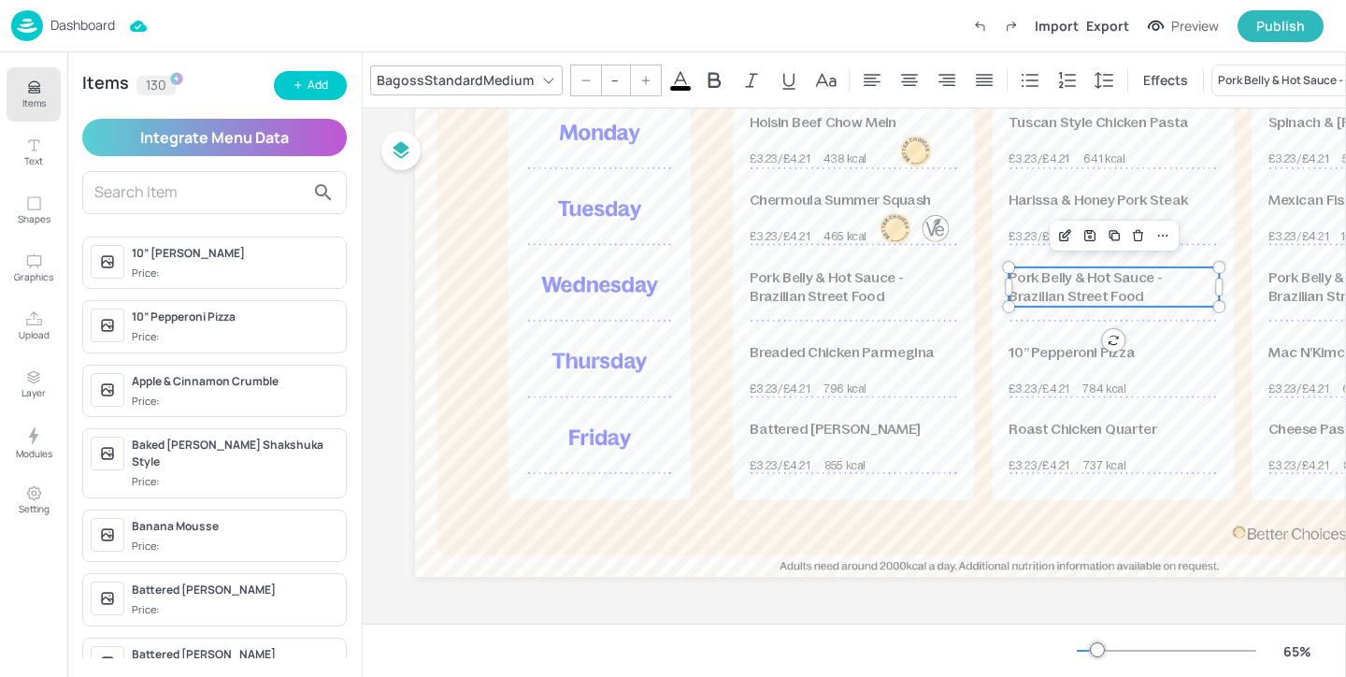
type input "23"
click at [1263, 67] on div "Pork Belly & Hot Sauce - Brazilian Street Food" at bounding box center [1304, 80] width 187 height 32
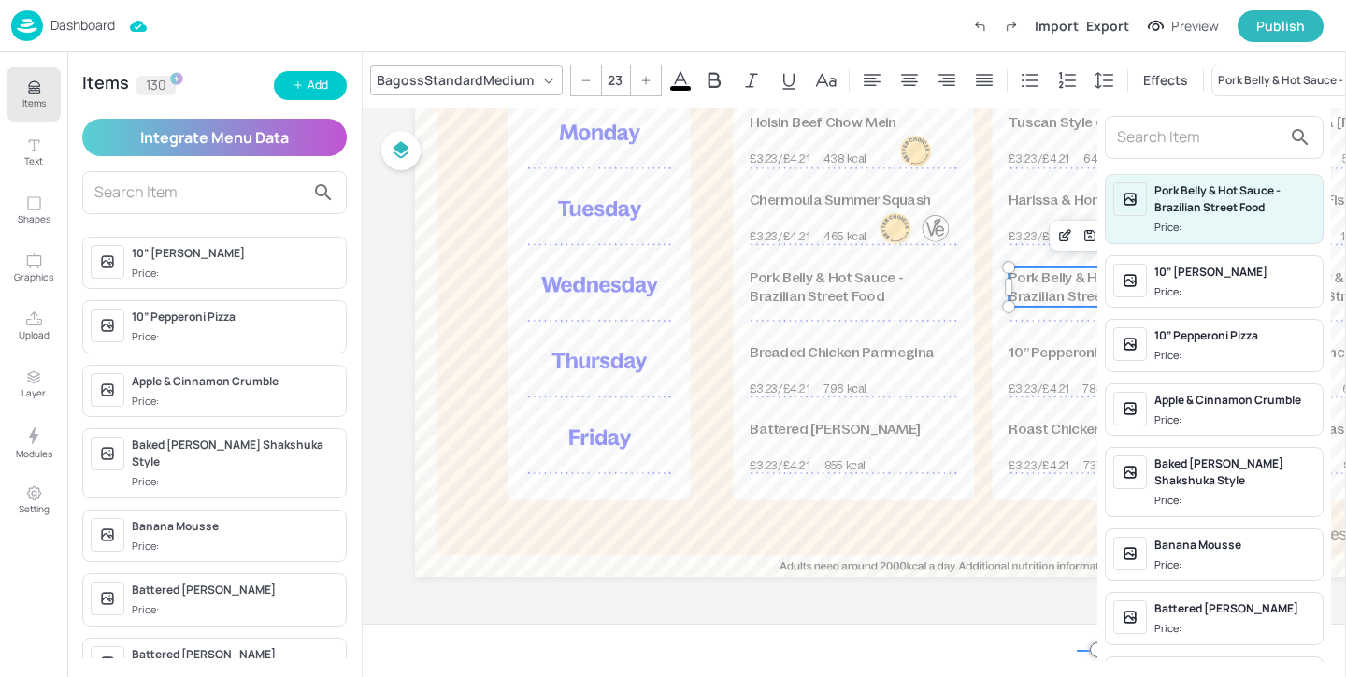
click at [1195, 123] on input "text" at bounding box center [1199, 137] width 164 height 30
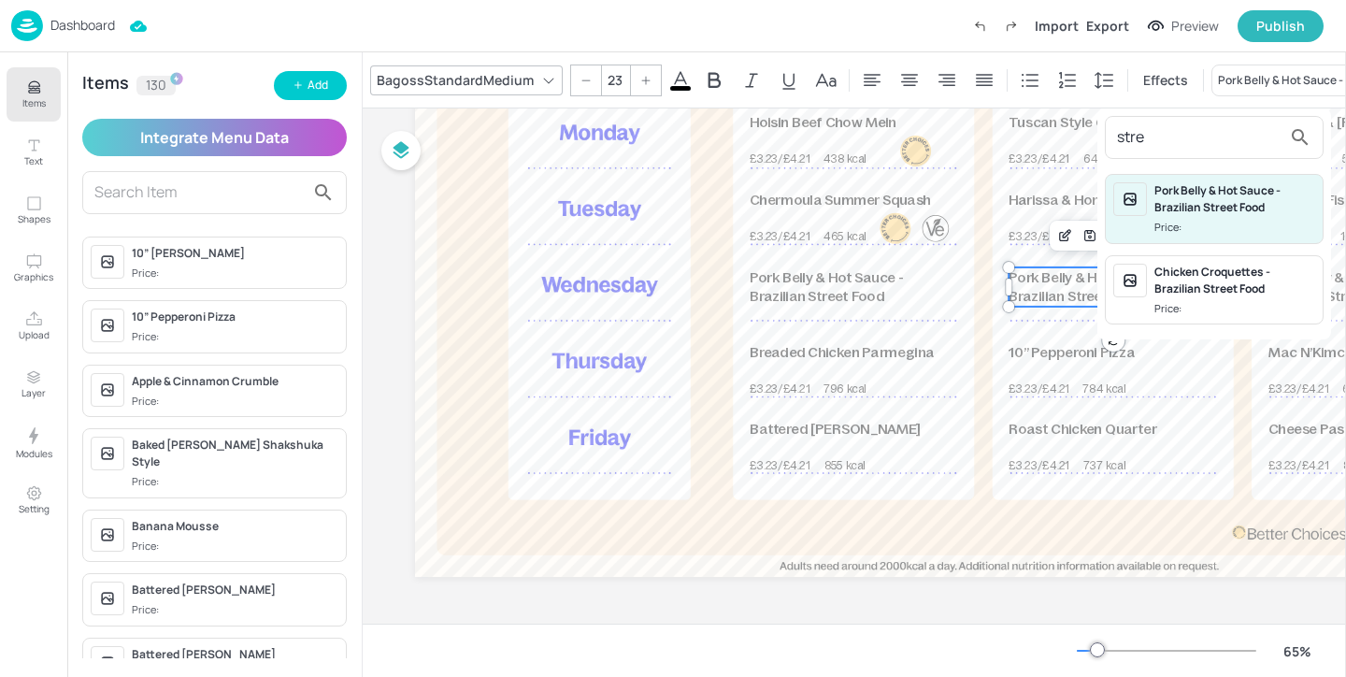
type input "stre"
click at [1275, 277] on div "Chicken Croquettes - Brazilian Street Food" at bounding box center [1234, 281] width 161 height 34
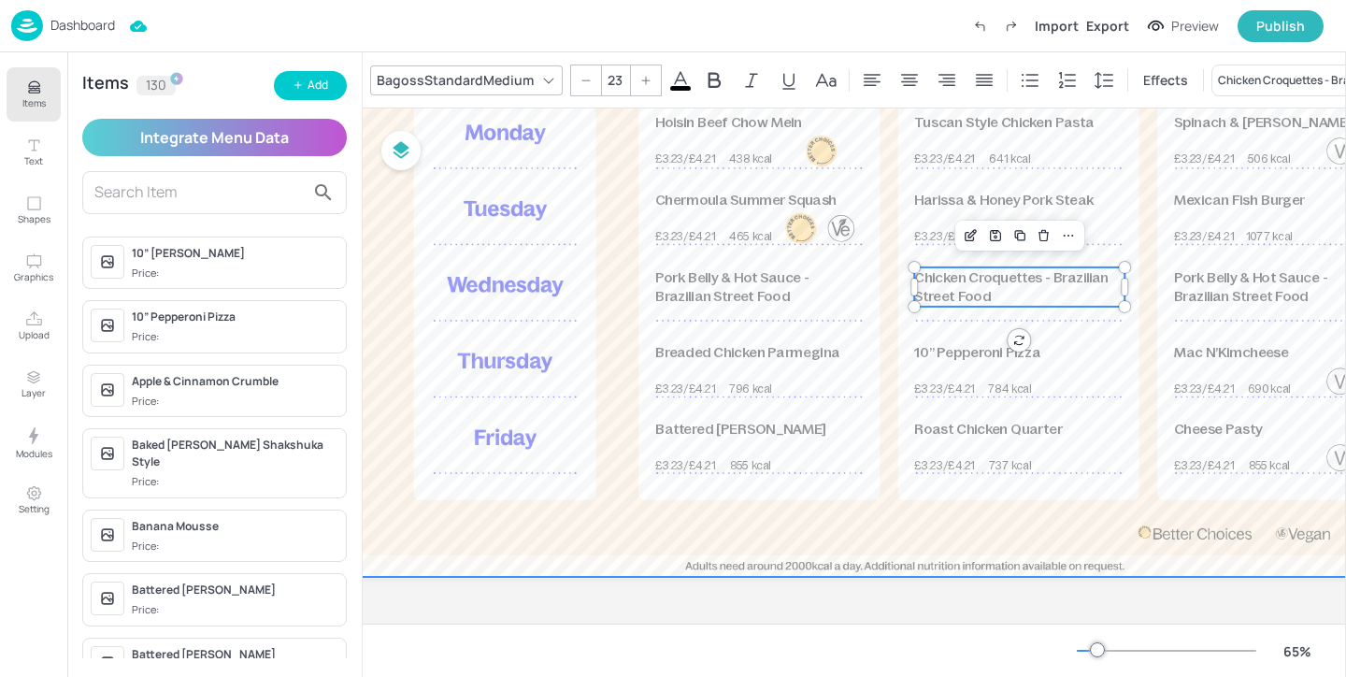
scroll to position [249, 143]
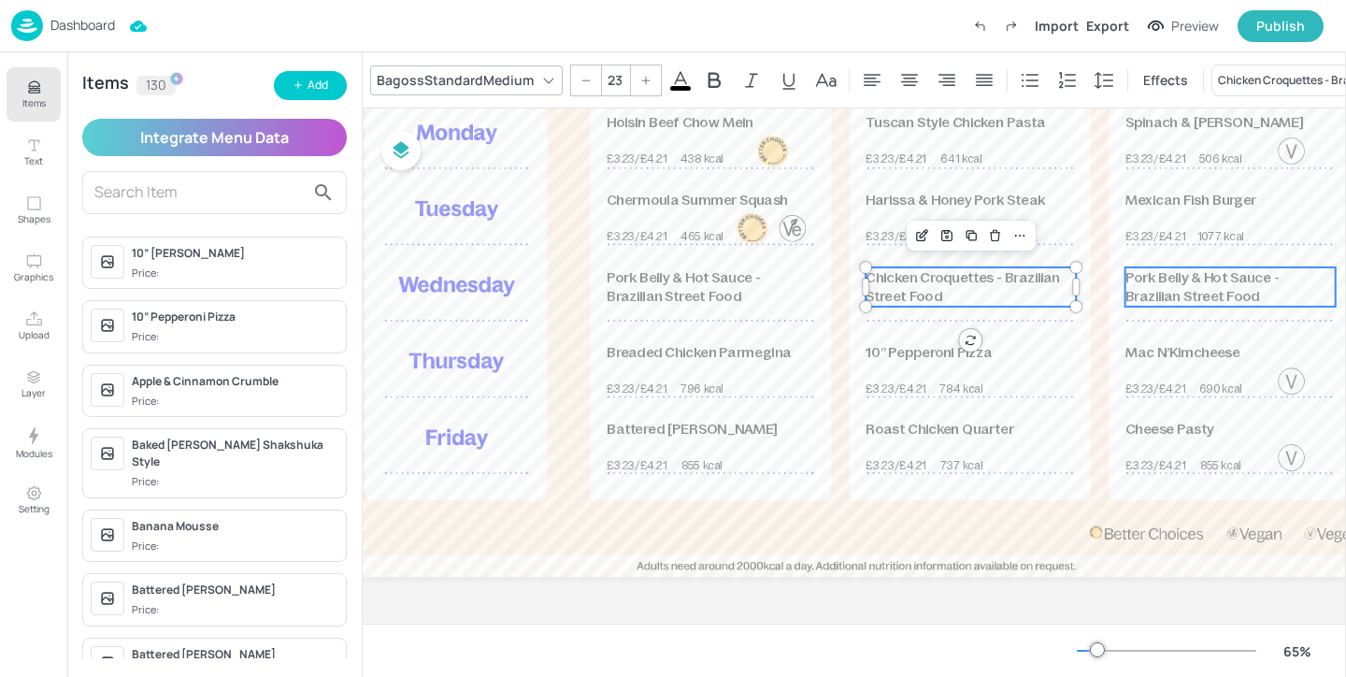
click at [1198, 299] on p "Pork Belly & Hot Sauce - Brazilian Street Food" at bounding box center [1230, 286] width 210 height 39
type input "23"
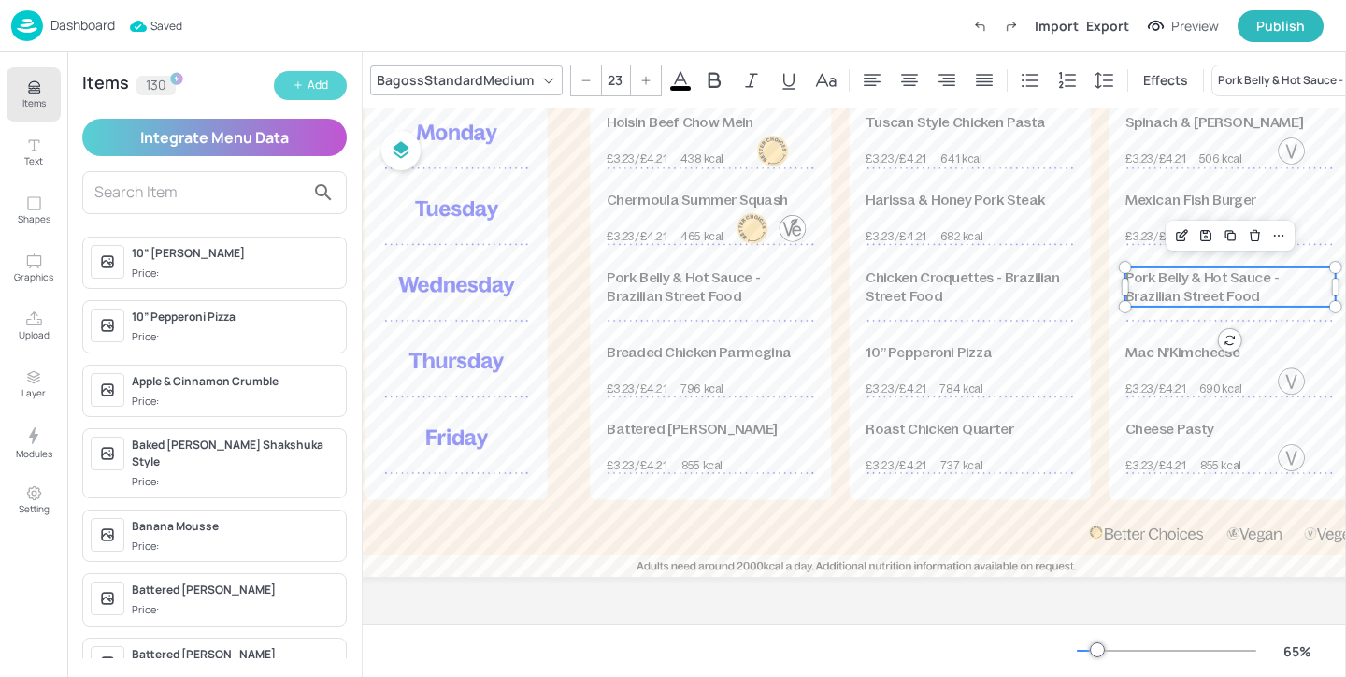
click at [305, 86] on button "Add" at bounding box center [310, 85] width 73 height 29
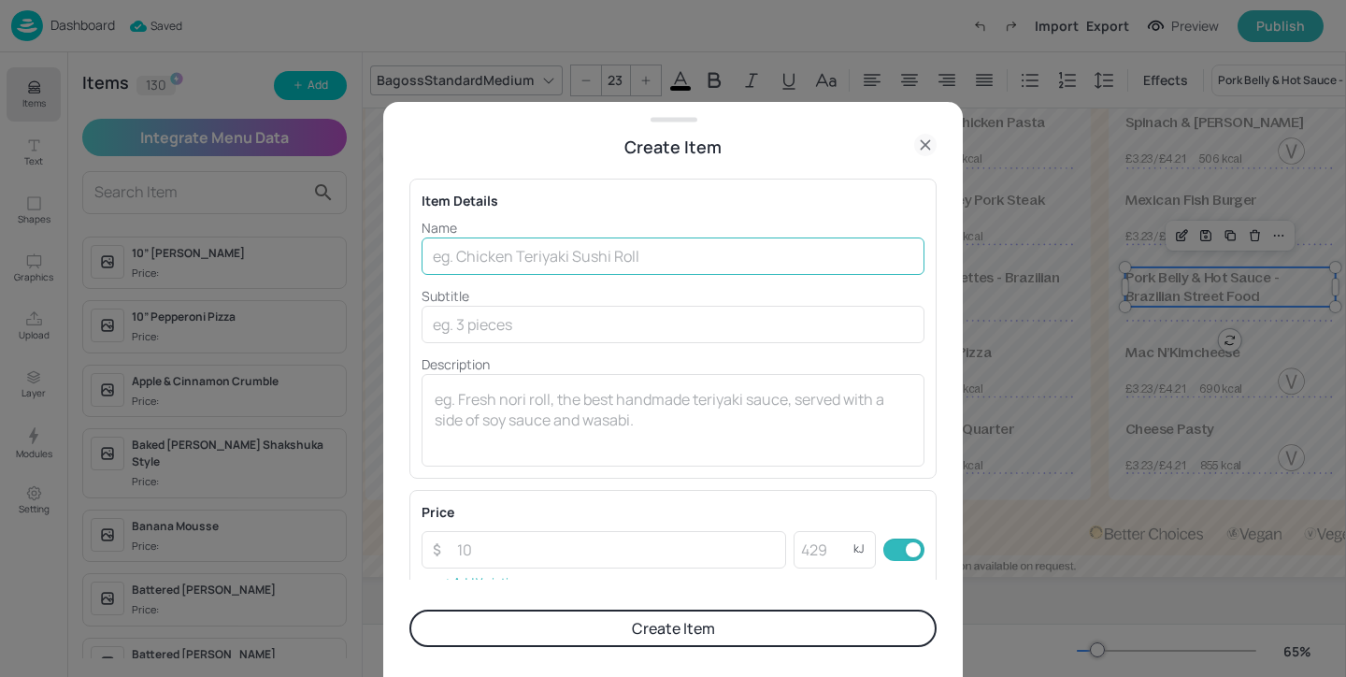
click at [613, 244] on input "text" at bounding box center [672, 255] width 503 height 37
paste input "Sweet Potato Stew"
type input "Sweet Potato Stew -"
click at [912, 145] on div "Create Item" at bounding box center [672, 147] width 527 height 26
click at [930, 145] on icon at bounding box center [925, 145] width 22 height 22
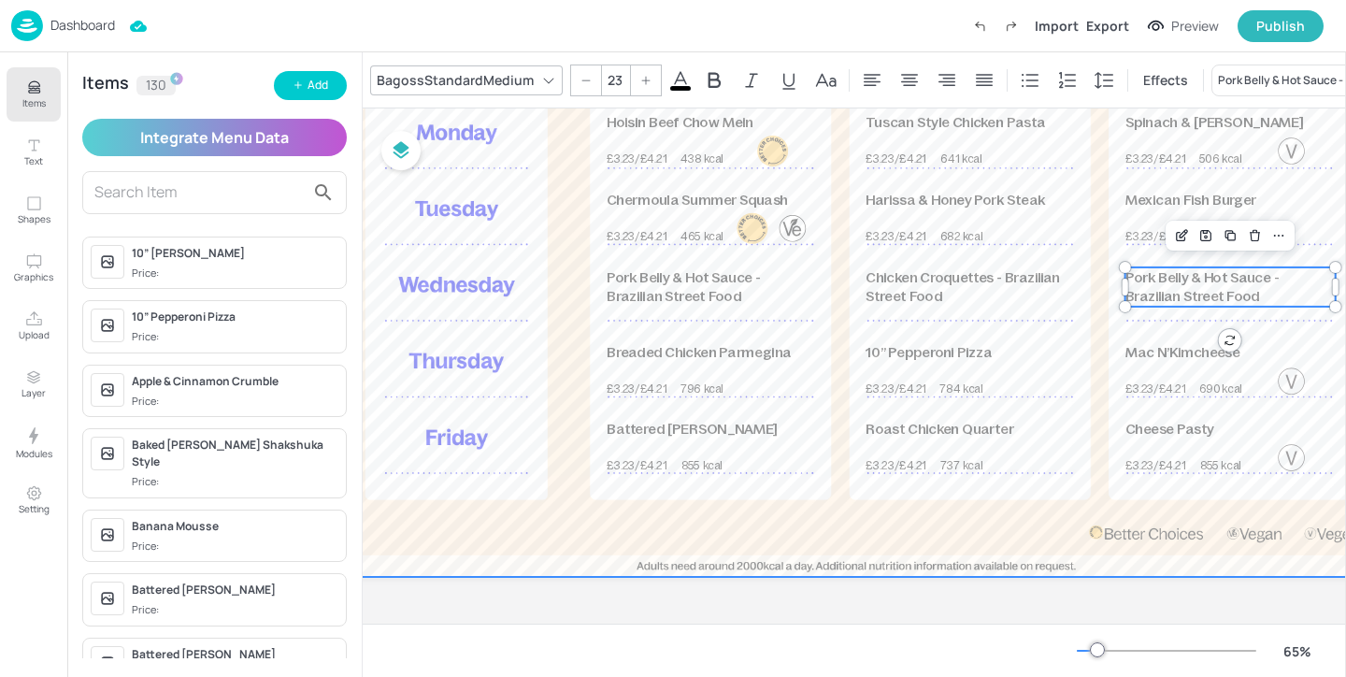
click at [1032, 277] on span "Chicken Croquettes - Brazilian Street Food" at bounding box center [962, 287] width 194 height 36
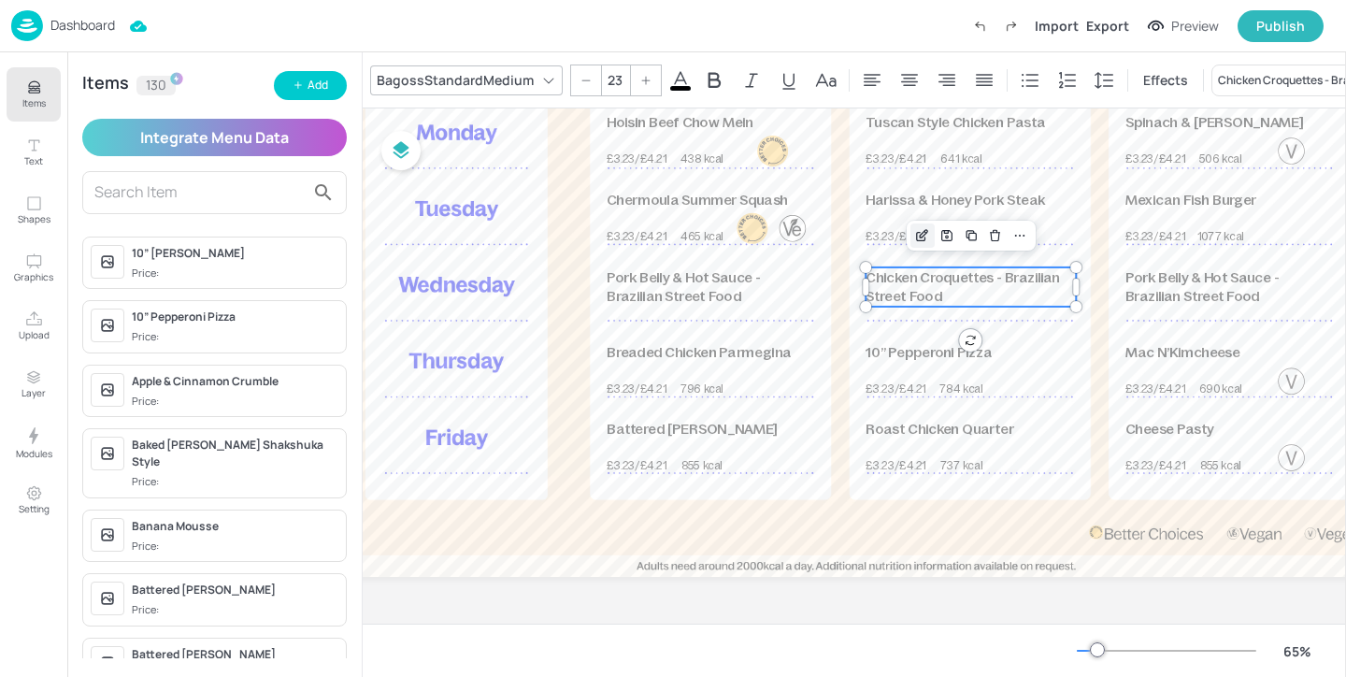
click at [924, 234] on icon "Edit Item" at bounding box center [922, 233] width 7 height 7
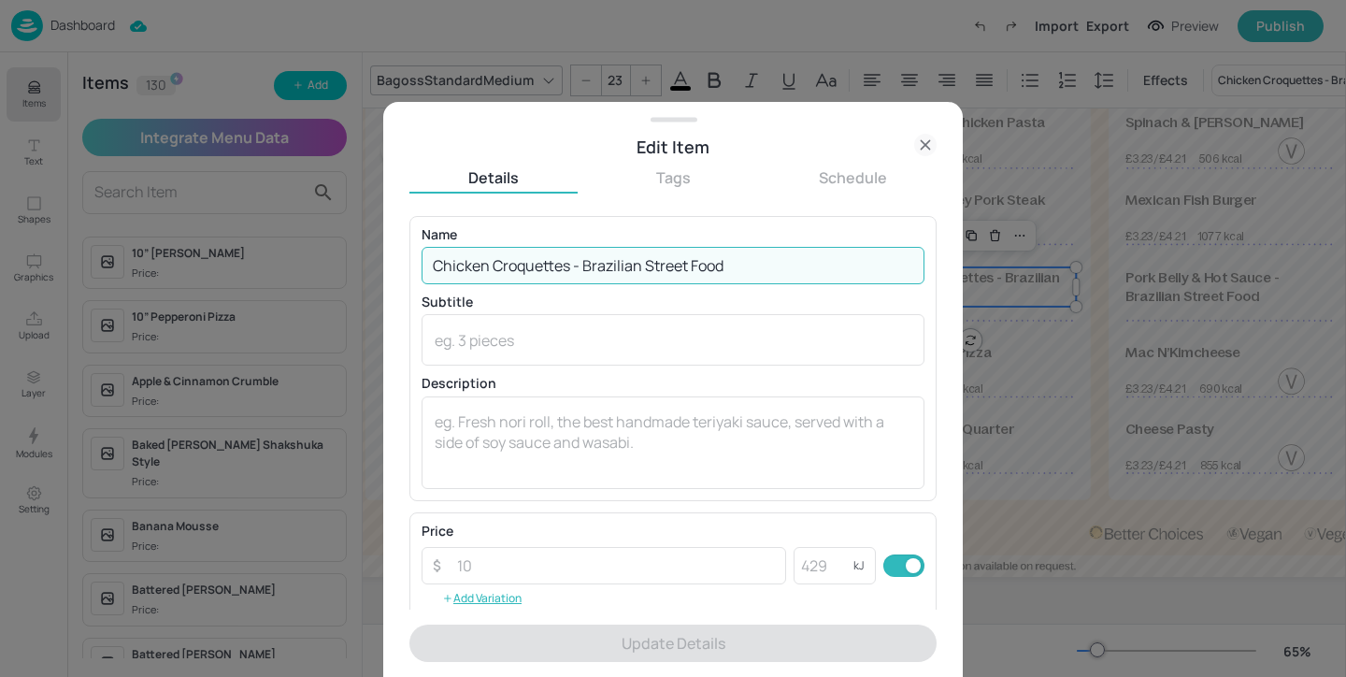
drag, startPoint x: 792, startPoint y: 258, endPoint x: 793, endPoint y: 185, distance: 72.9
click at [793, 185] on div "Details Tags Schedule Name Chicken Croquettes - Brazilian Street Food ​ Subtitl…" at bounding box center [672, 421] width 527 height 509
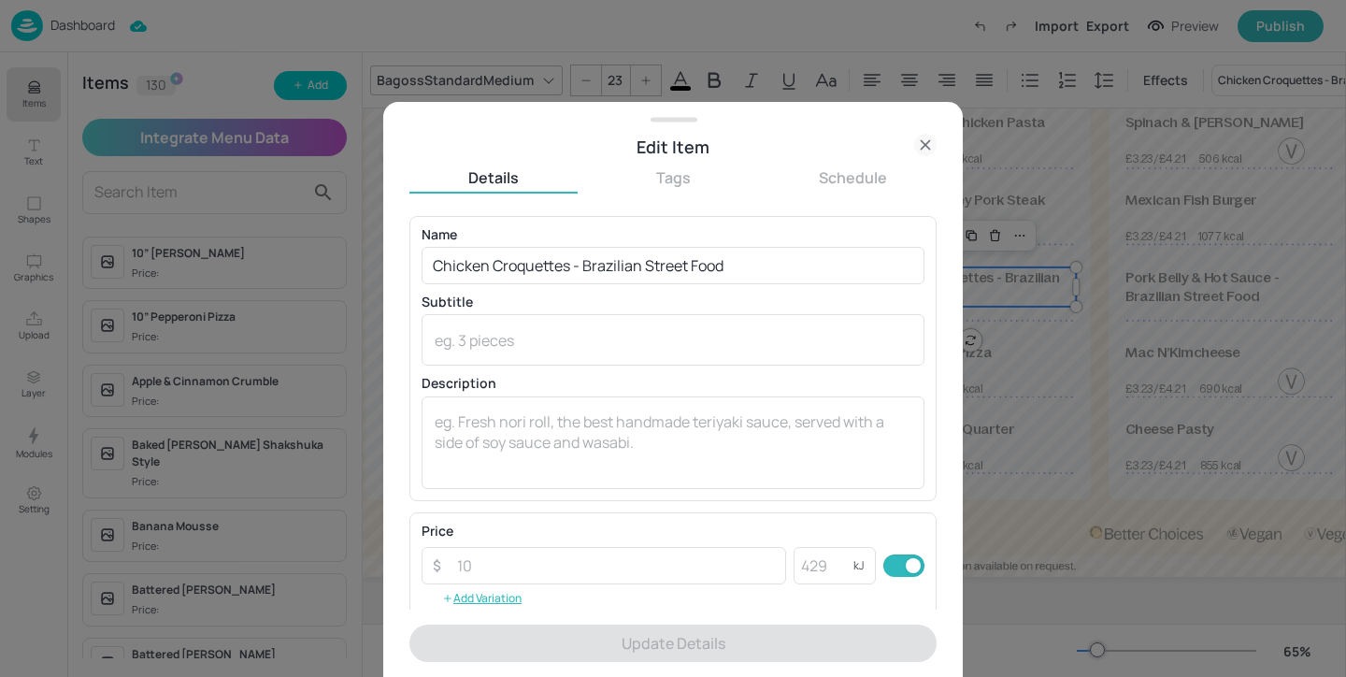
click at [1102, 262] on div at bounding box center [673, 338] width 1346 height 677
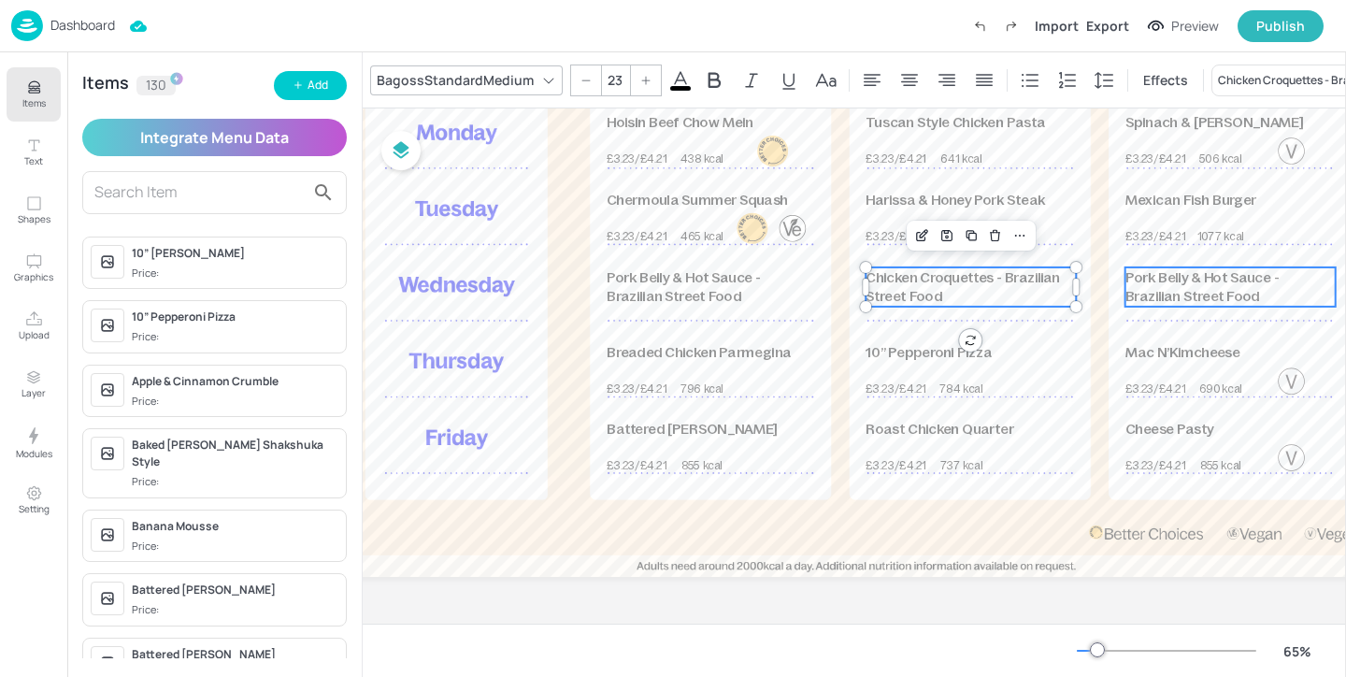
type input "23"
click at [1200, 275] on span "Pork Belly & Hot Sauce - Brazilian Street Food" at bounding box center [1201, 287] width 153 height 36
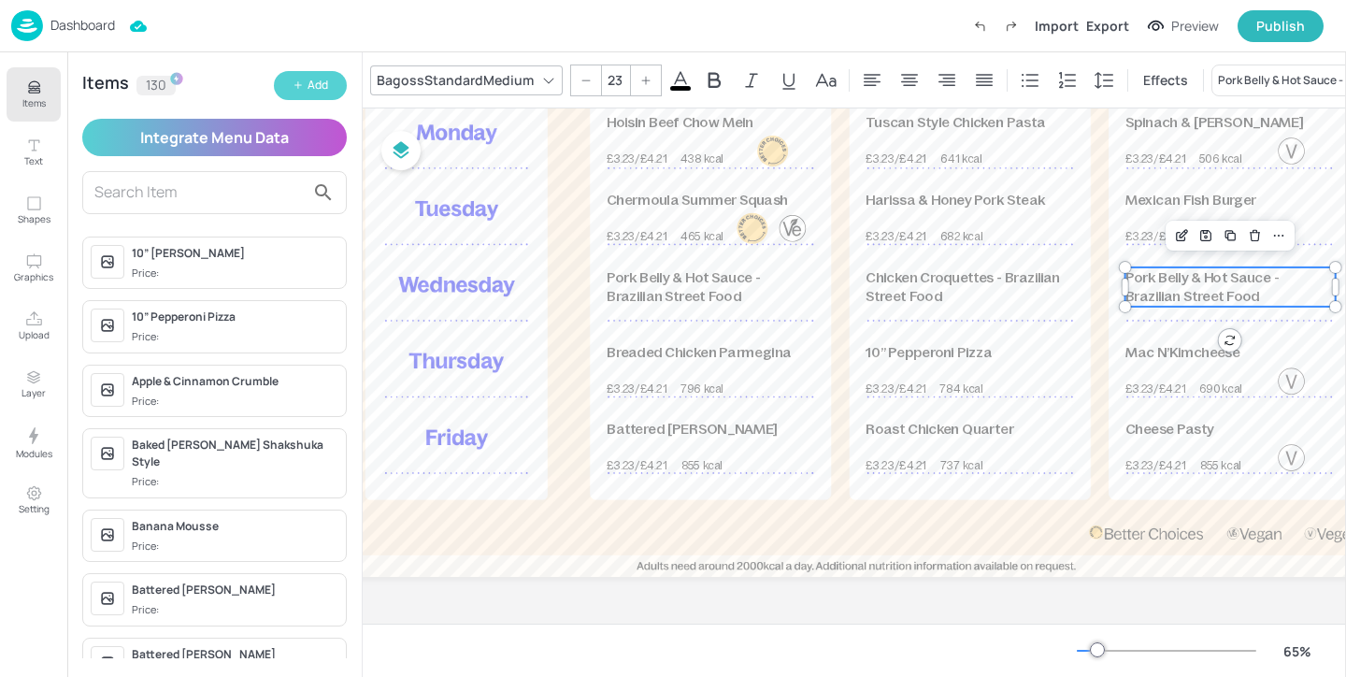
click at [296, 87] on icon "button" at bounding box center [297, 84] width 11 height 11
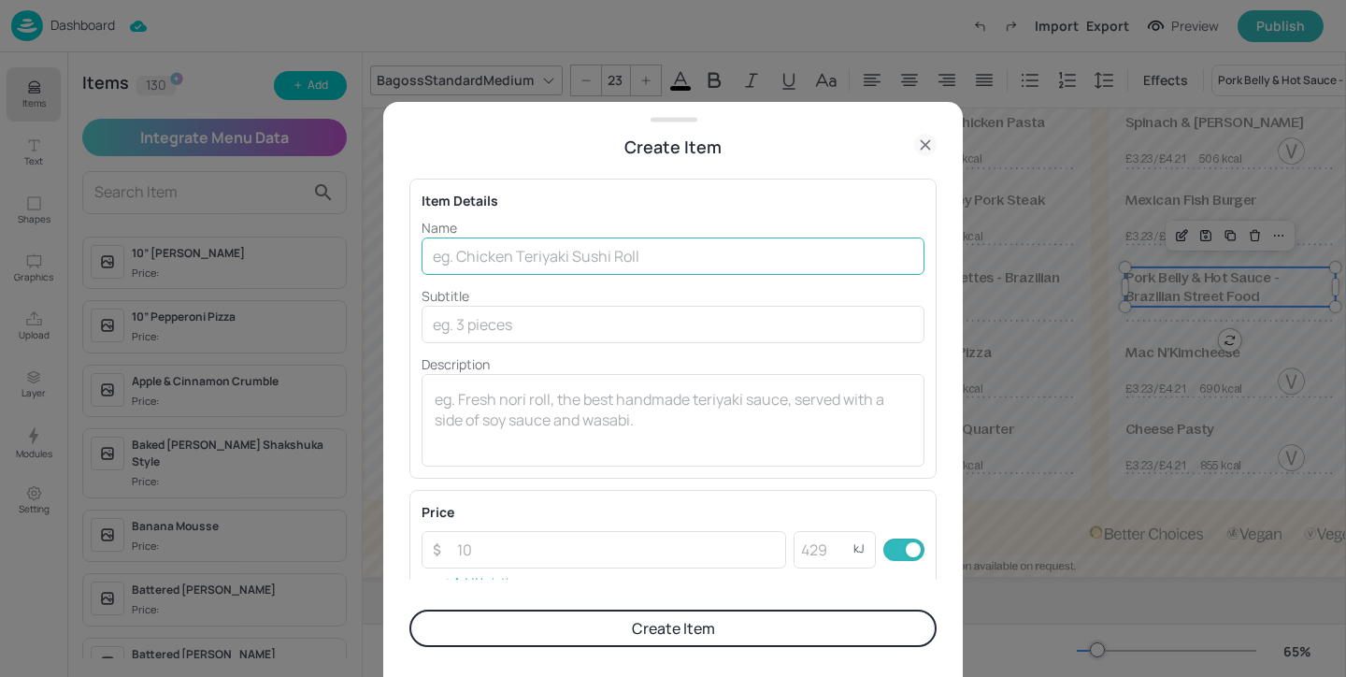
click at [520, 243] on input "text" at bounding box center [672, 255] width 503 height 37
paste input "Chicken Croquettes - Brazilian Street Food"
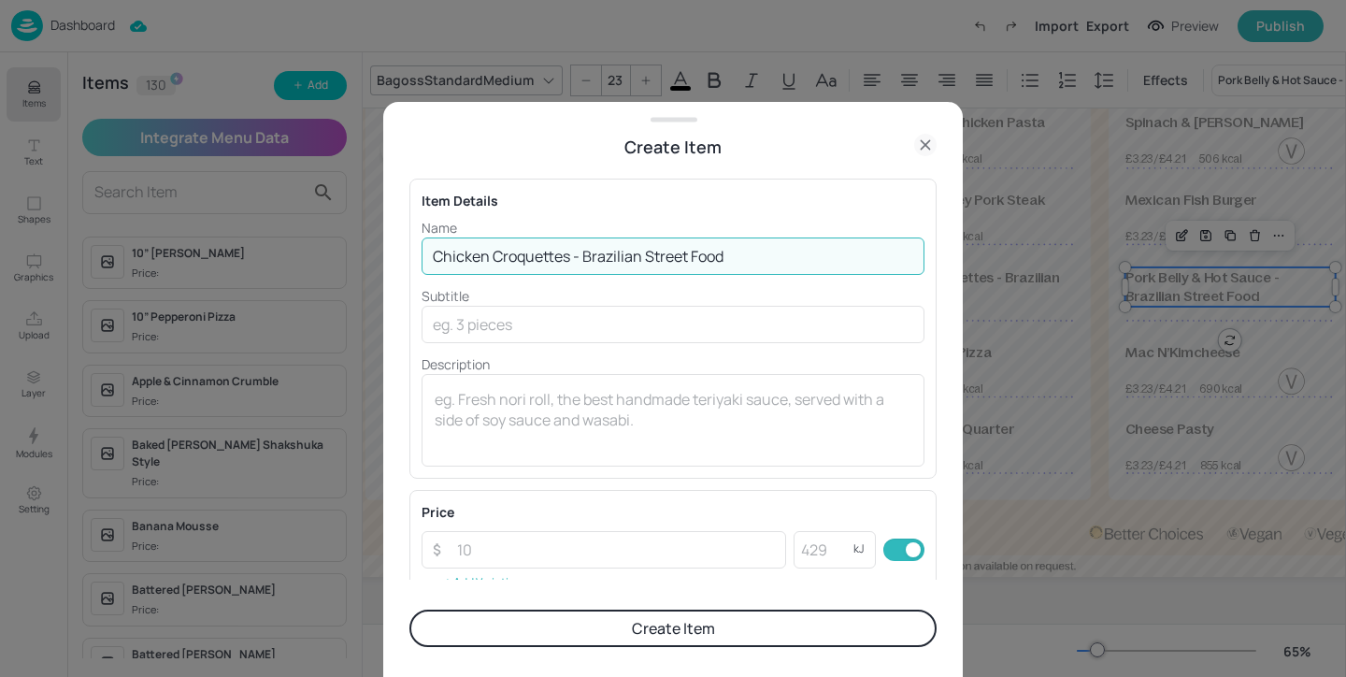
drag, startPoint x: 569, startPoint y: 259, endPoint x: 113, endPoint y: 249, distance: 456.1
click at [113, 249] on div "Create Item Item Details Name Chicken Croquettes - Brazilian Street Food ​ Subt…" at bounding box center [673, 338] width 1346 height 677
paste input "Sweet Potato Stew"
type input "Sweet Potato Stew - Brazilian Street Food"
click at [688, 618] on button "Create Item" at bounding box center [672, 627] width 527 height 37
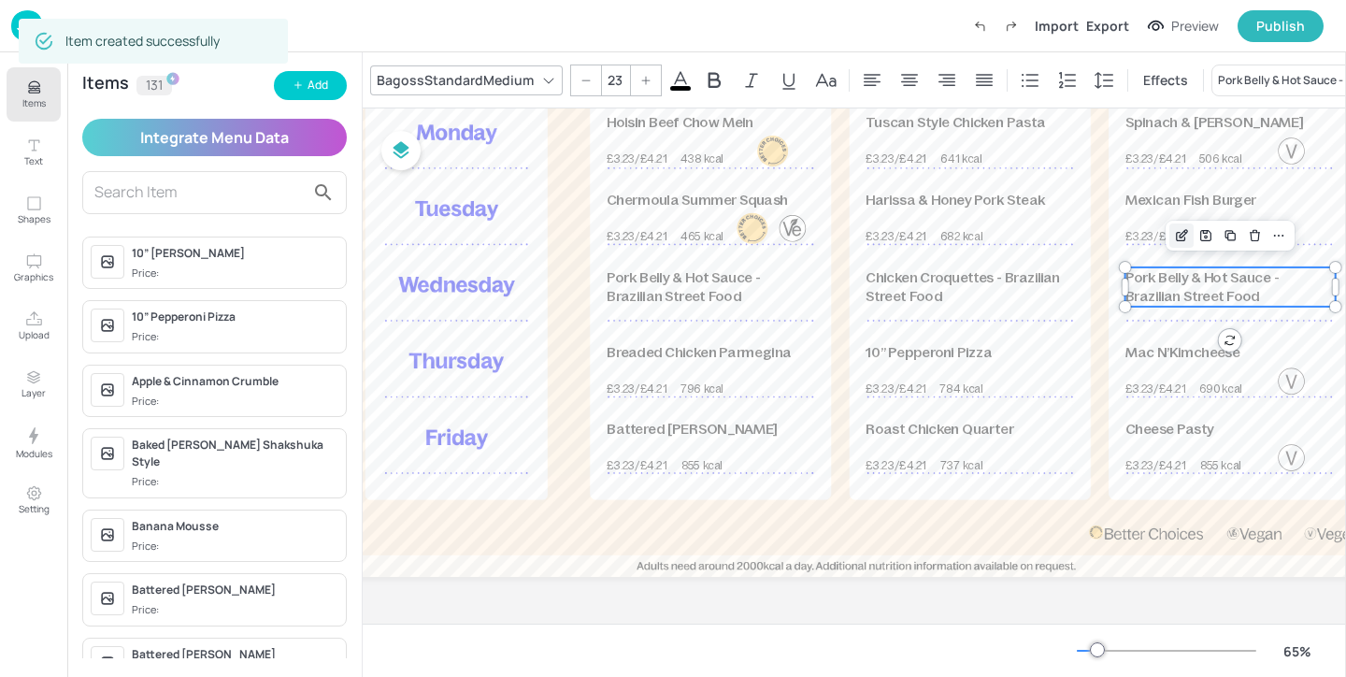
click at [1175, 239] on icon "Edit Item" at bounding box center [1182, 235] width 16 height 15
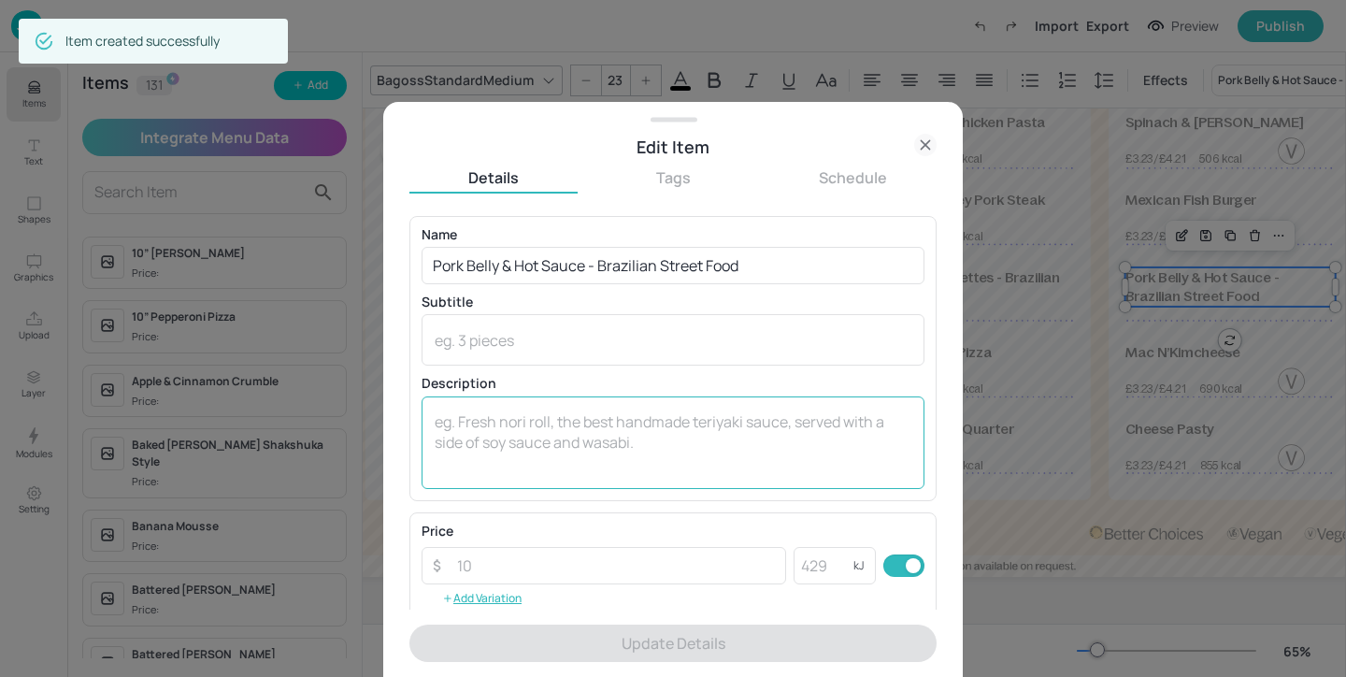
scroll to position [299, 0]
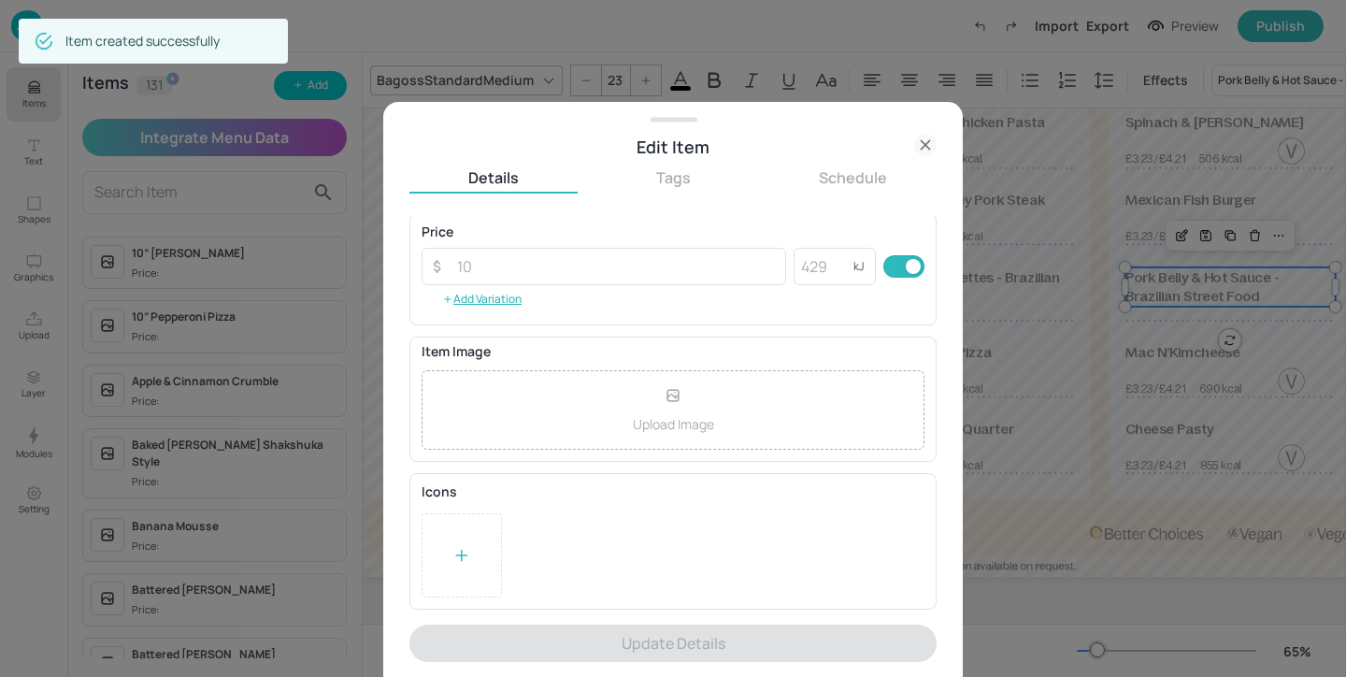
click at [454, 552] on icon at bounding box center [461, 555] width 19 height 19
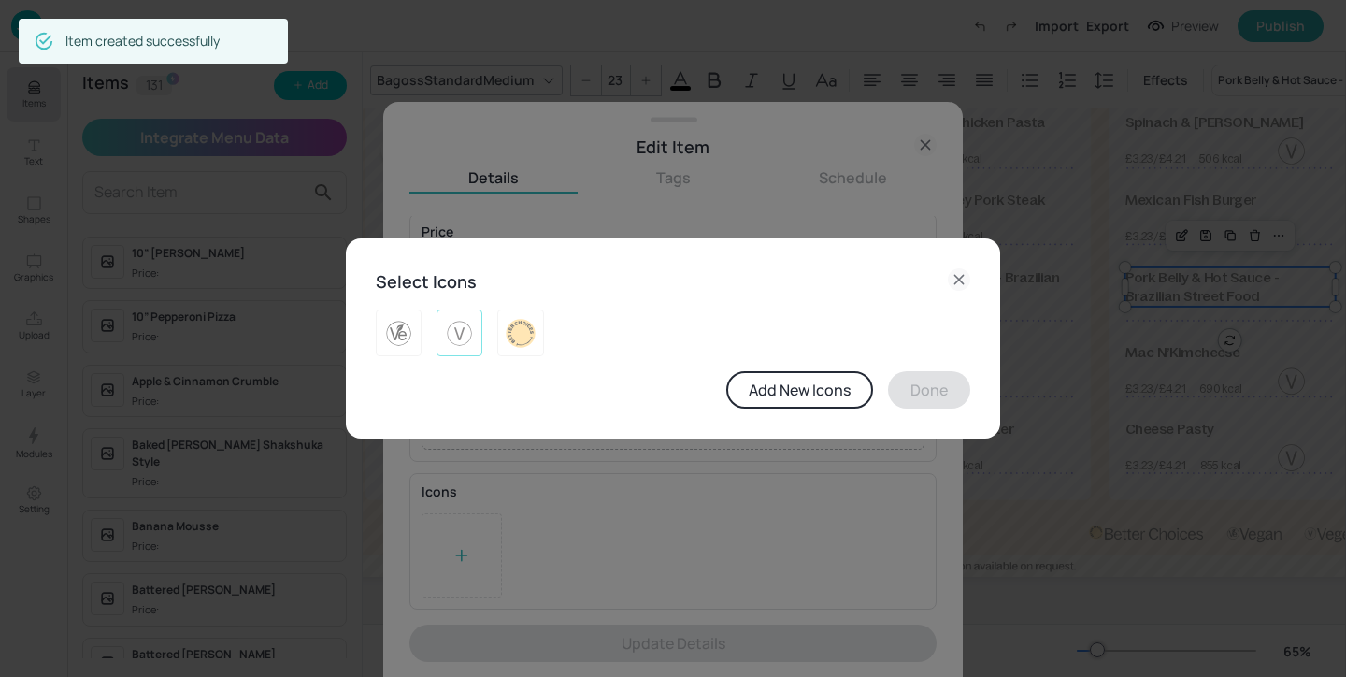
click at [438, 325] on div at bounding box center [459, 332] width 46 height 47
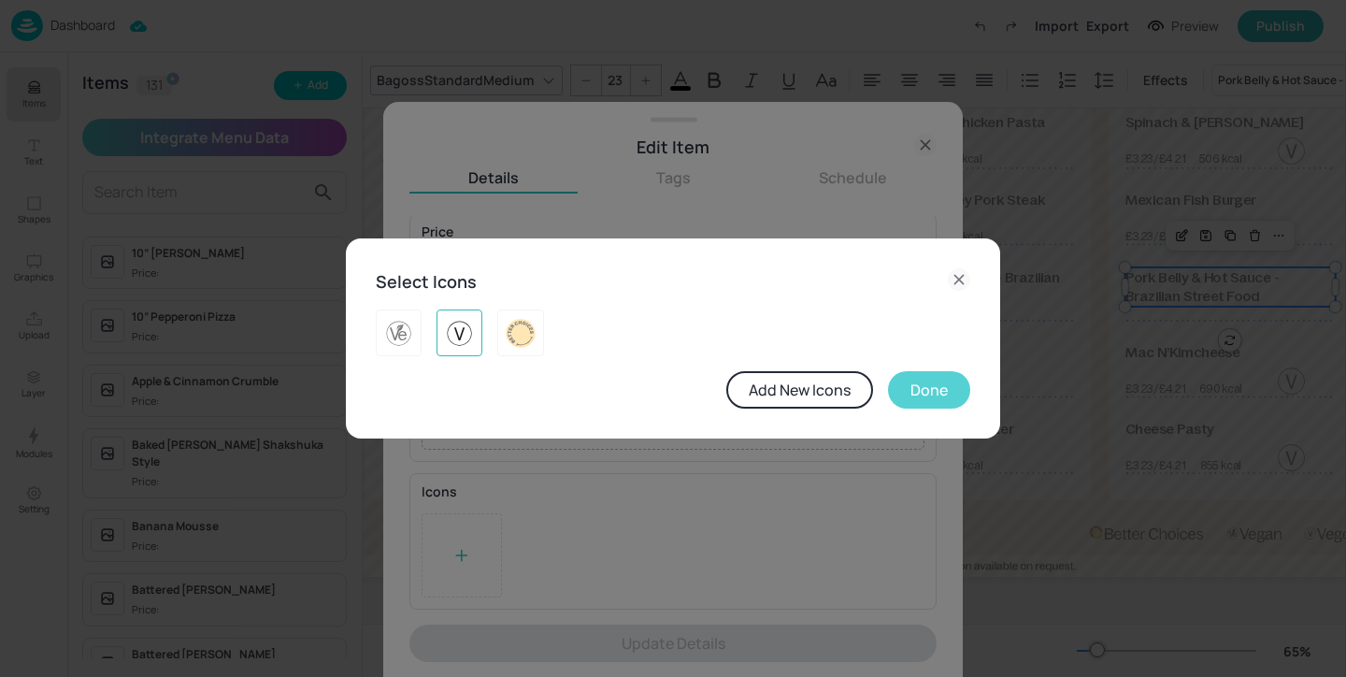
click at [949, 408] on button "Done" at bounding box center [929, 389] width 82 height 37
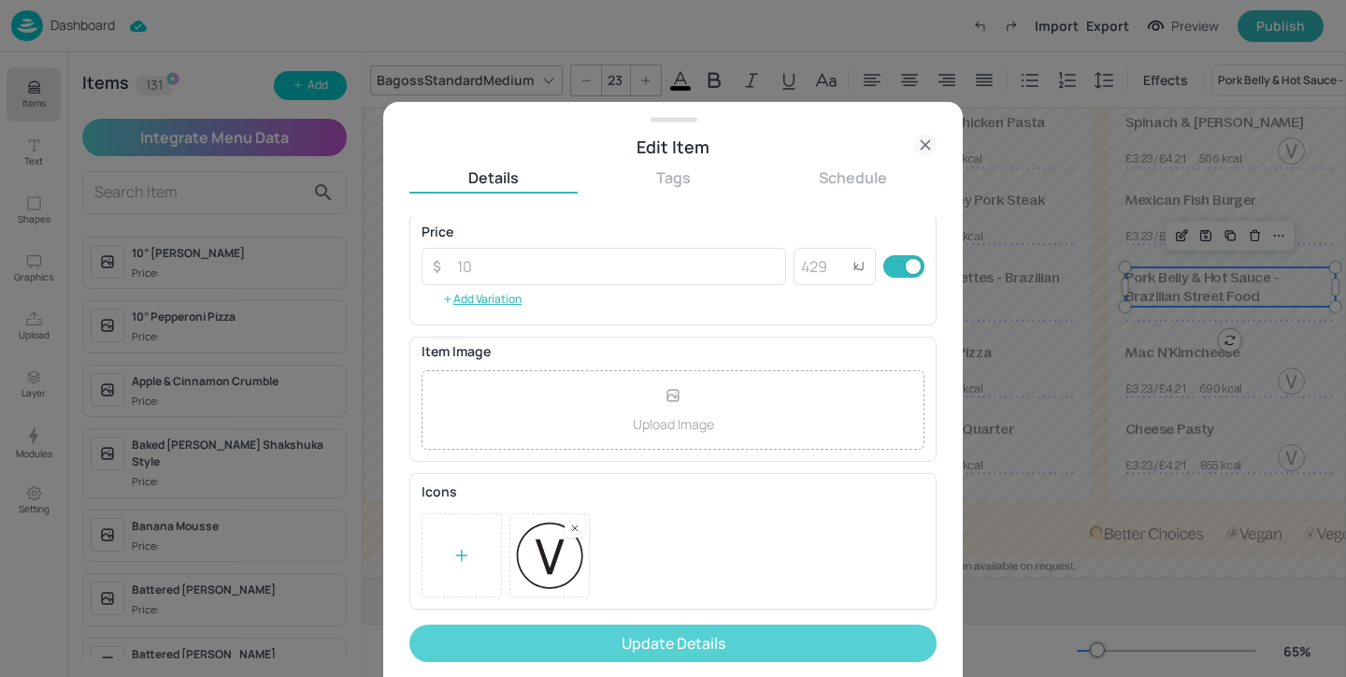
click at [816, 643] on button "Update Details" at bounding box center [672, 642] width 527 height 37
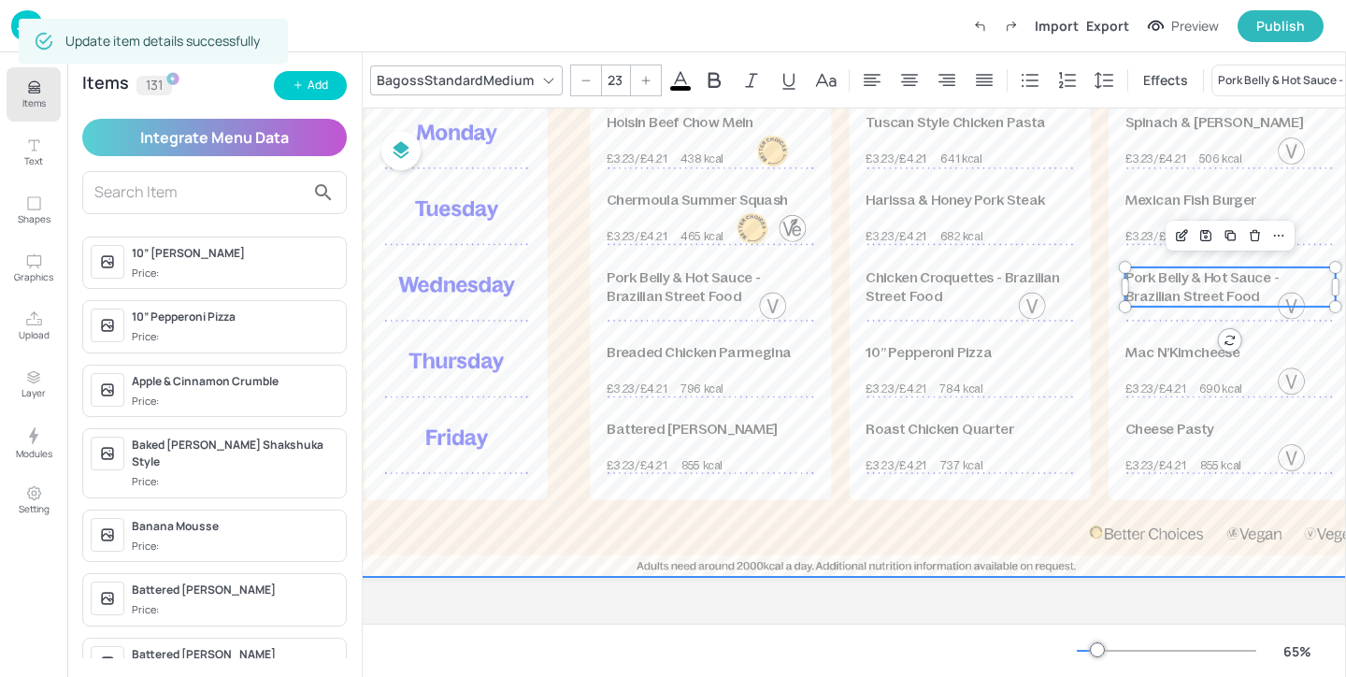
click at [1104, 277] on div at bounding box center [856, 248] width 1168 height 657
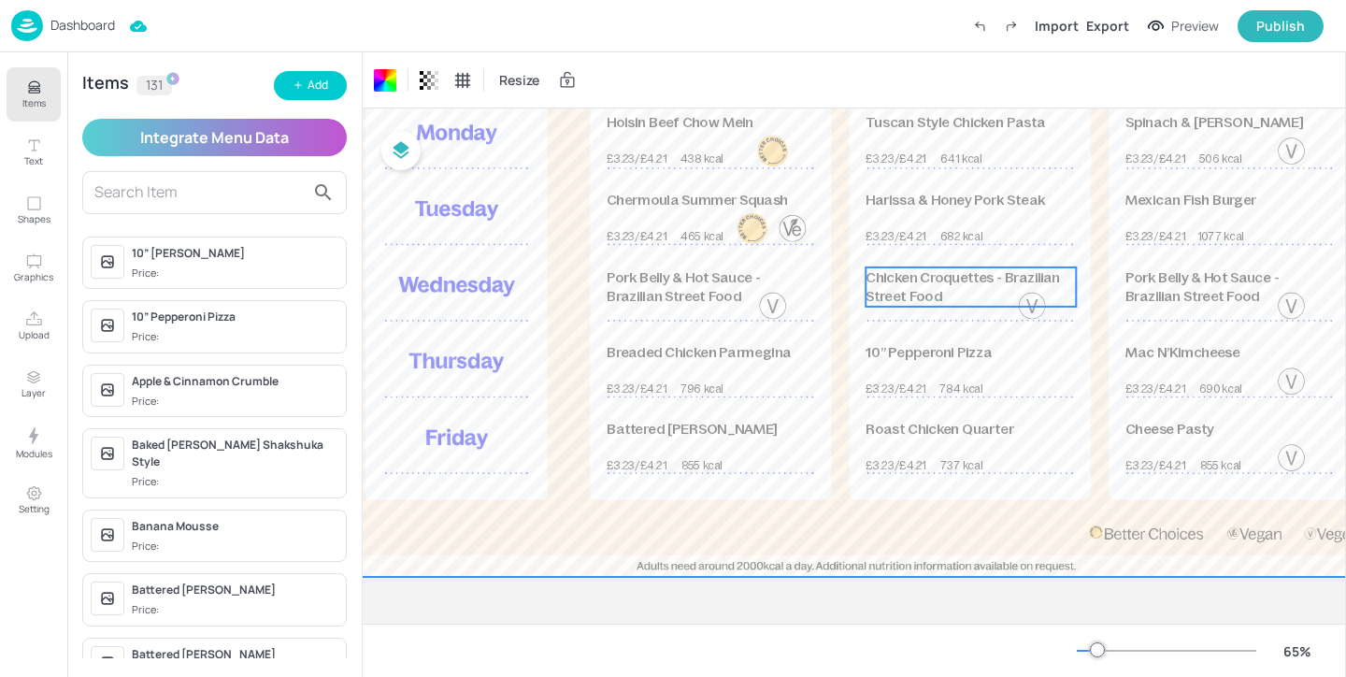
click at [991, 278] on span "Chicken Croquettes - Brazilian Street Food" at bounding box center [962, 287] width 194 height 36
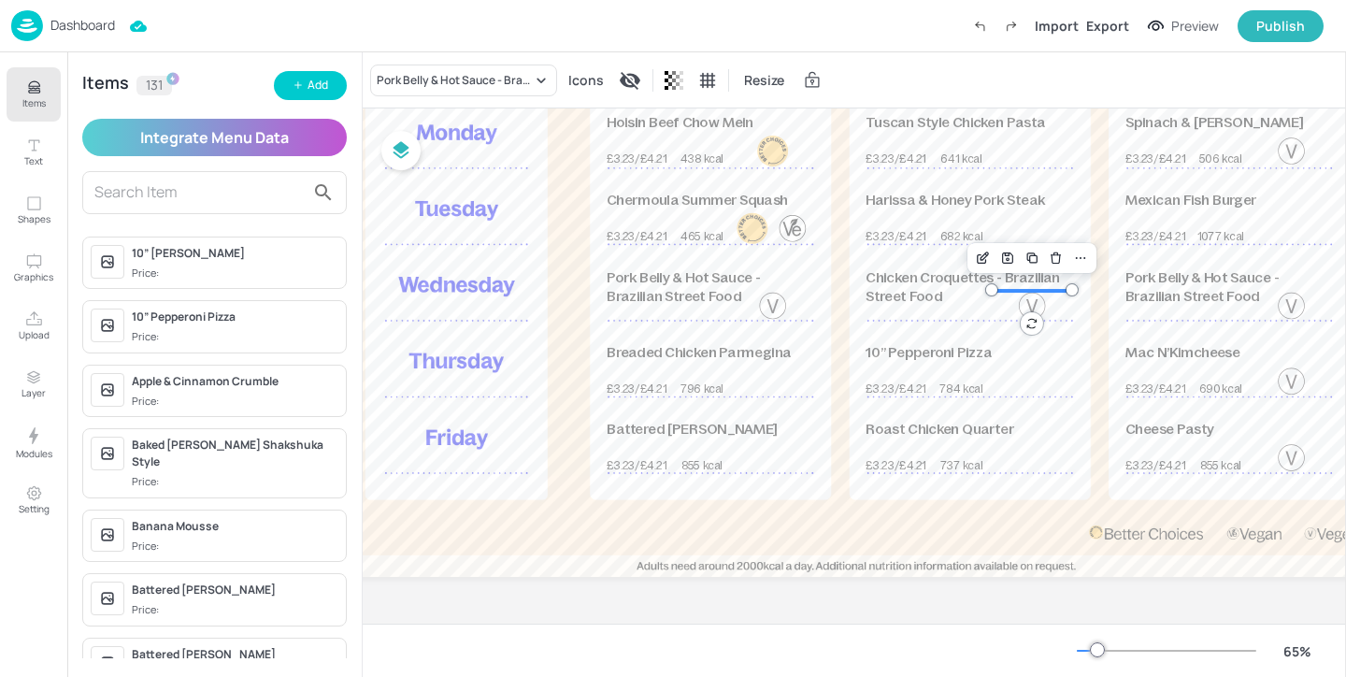
click at [1034, 315] on div "Tuscan Style Chicken Pasta £3.23/£4.21 641 kcal Hoisin Beef Chow Mein £3.23/£4.…" at bounding box center [856, 248] width 1168 height 657
click at [778, 308] on div at bounding box center [773, 306] width 32 height 32
click at [1109, 29] on div "Export" at bounding box center [1107, 26] width 43 height 20
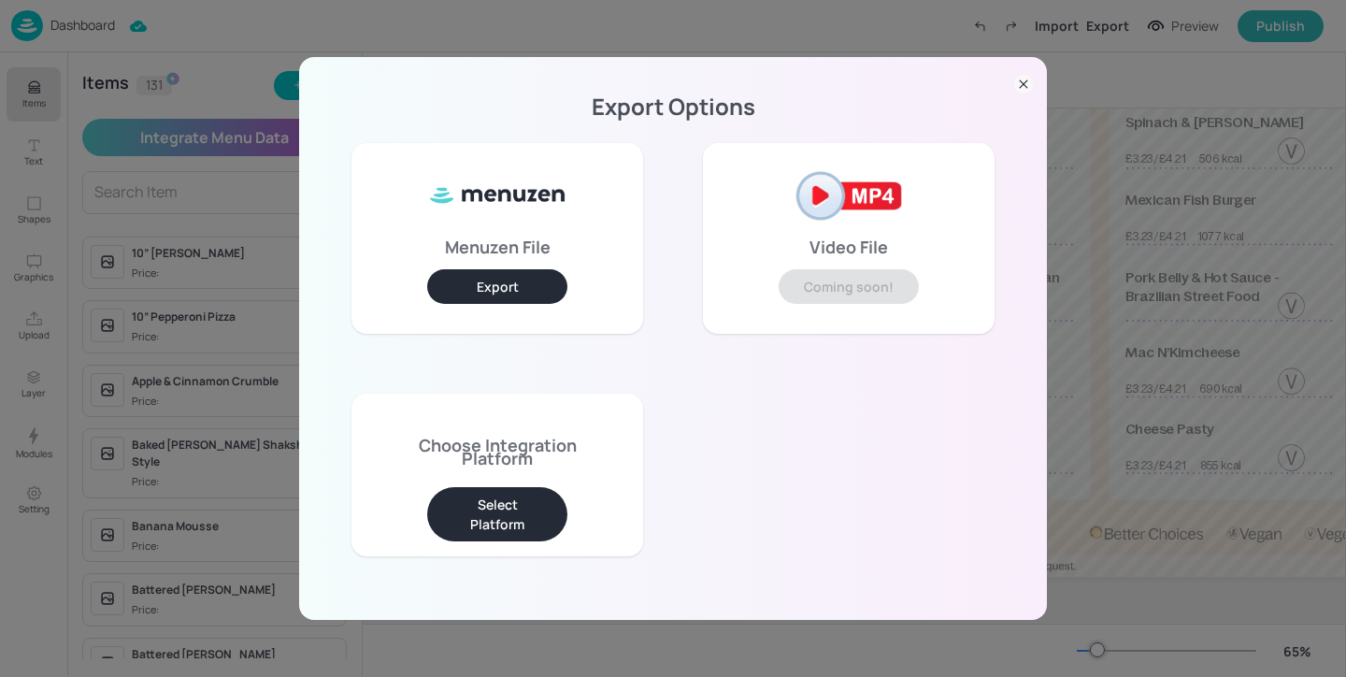
click at [517, 274] on button "Export" at bounding box center [497, 286] width 140 height 35
click at [505, 541] on div "Choose Integration Platform Select Platform" at bounding box center [497, 475] width 292 height 164
click at [505, 526] on button "Select Platform" at bounding box center [497, 514] width 140 height 54
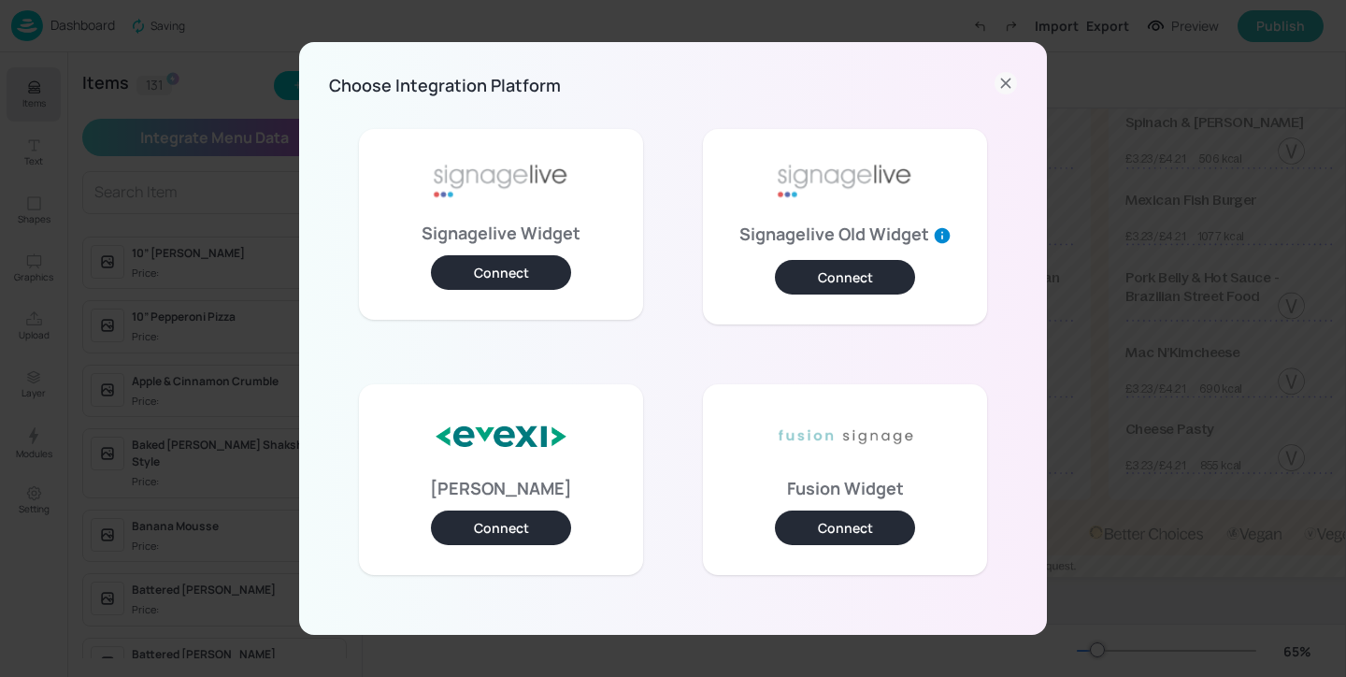
click at [523, 273] on button "Connect" at bounding box center [501, 272] width 140 height 35
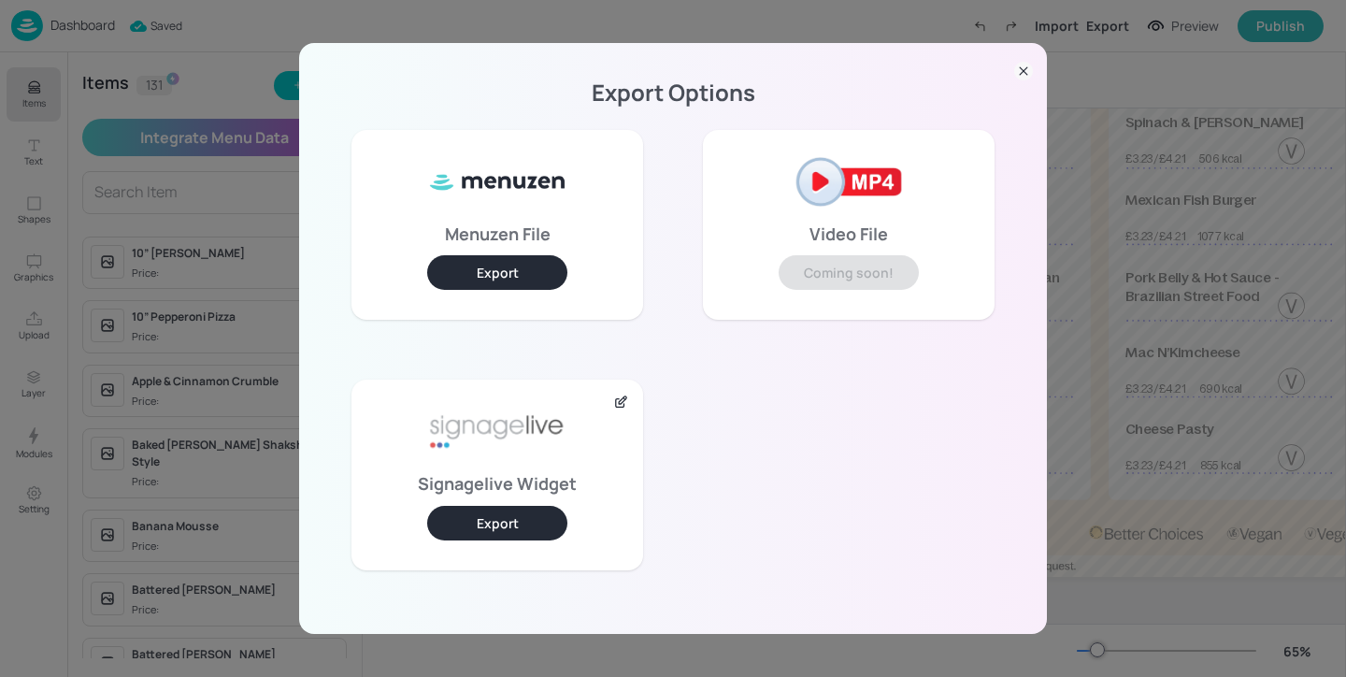
click at [535, 523] on button "Export" at bounding box center [497, 523] width 140 height 35
click at [1024, 71] on icon at bounding box center [1023, 71] width 19 height 19
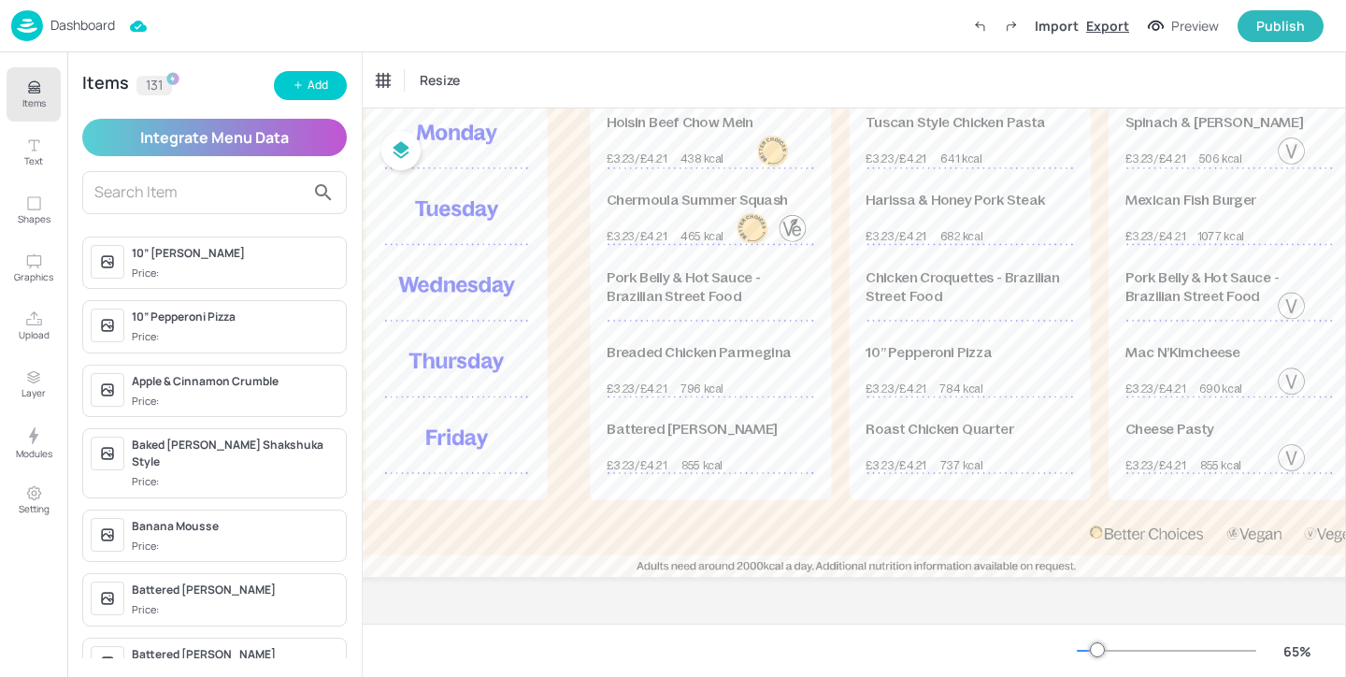
click at [1116, 24] on div "Export" at bounding box center [1107, 26] width 43 height 20
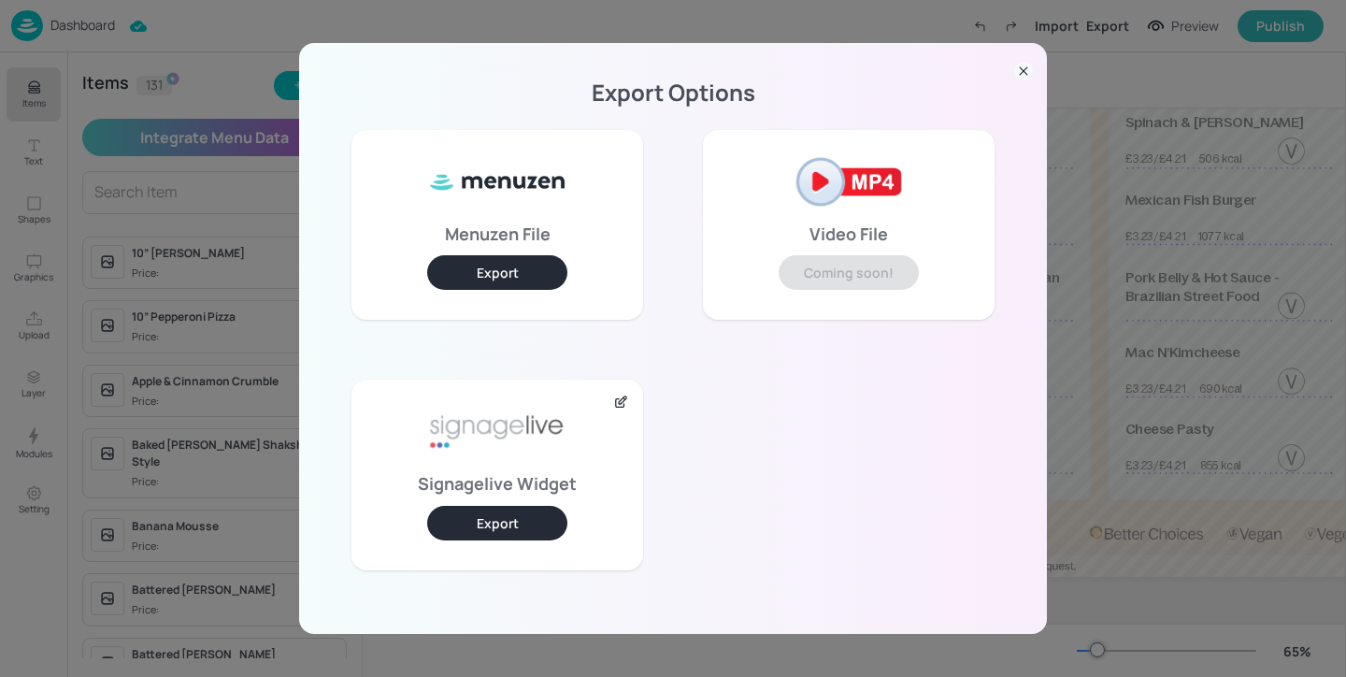
click at [529, 518] on button "Export" at bounding box center [497, 523] width 140 height 35
